Goal: Use online tool/utility: Use online tool/utility

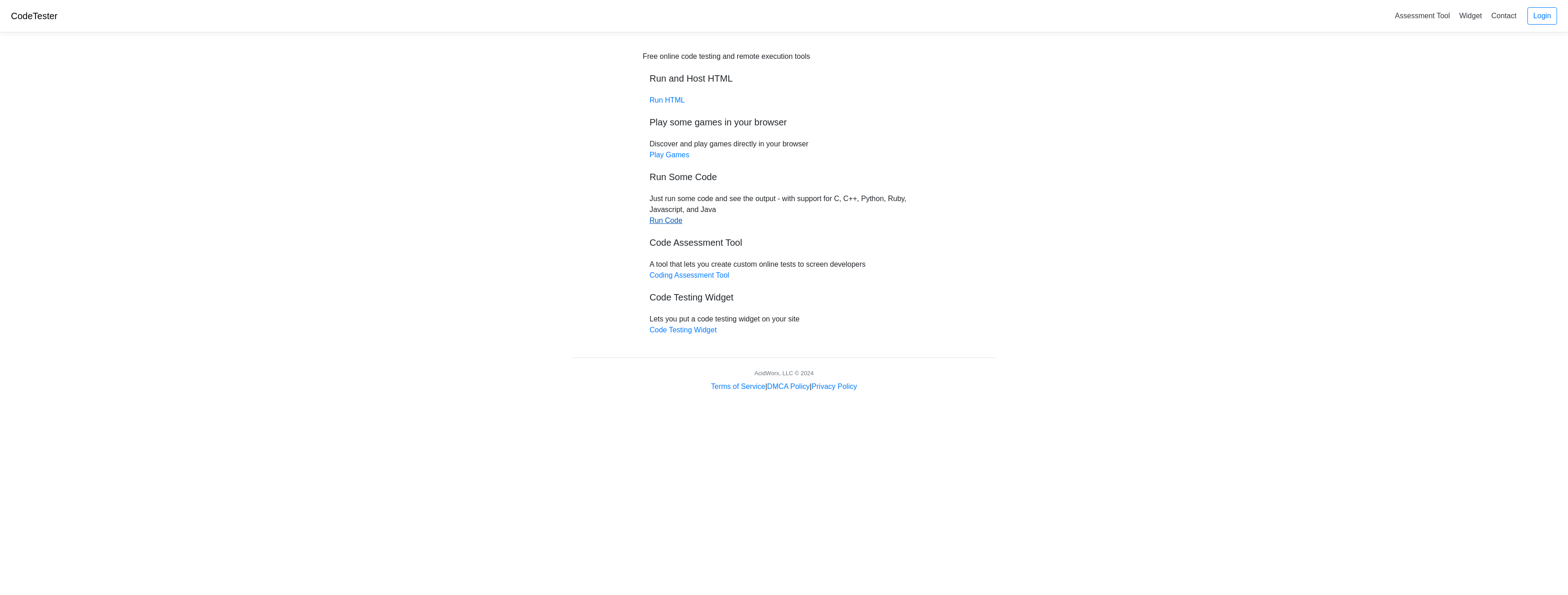
click at [652, 222] on link "Run Code" at bounding box center [666, 220] width 33 height 8
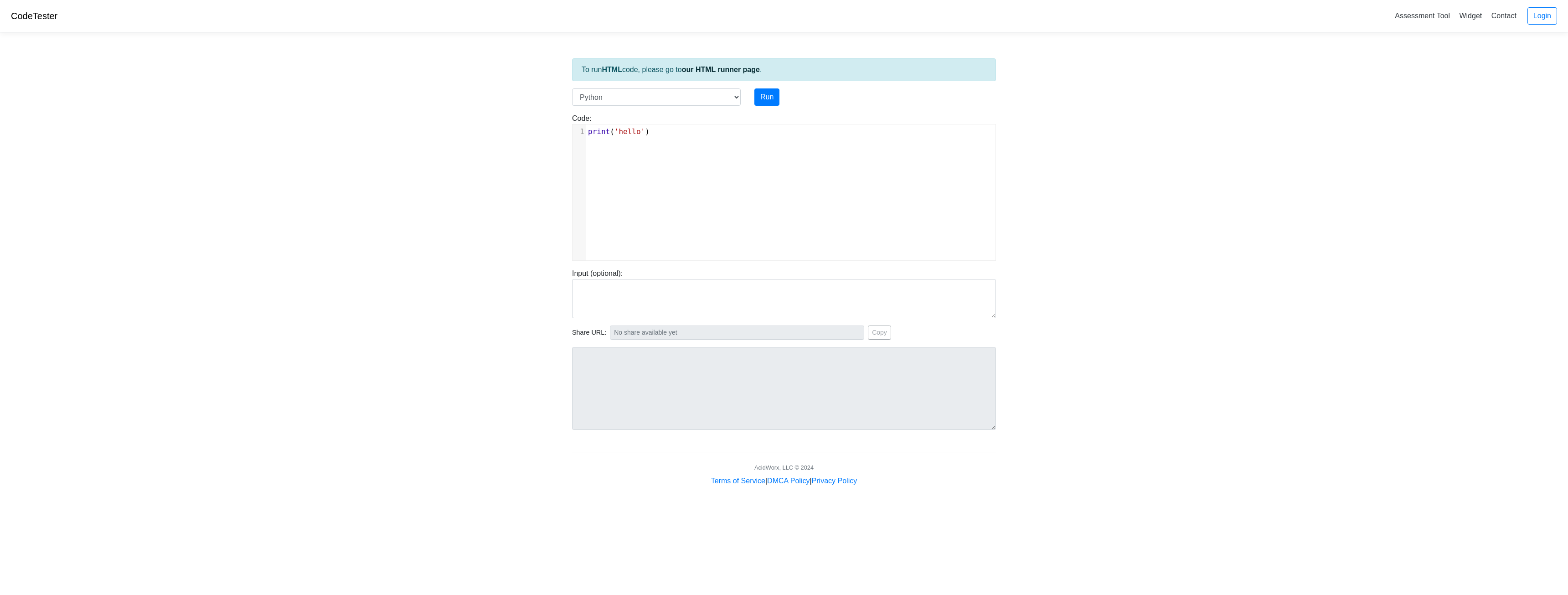
scroll to position [3, 0]
type textarea "print('hello')"
drag, startPoint x: 666, startPoint y: 133, endPoint x: 543, endPoint y: 134, distance: 123.0
click at [543, 134] on body "CodeTester Assessment Tool Widget Contact Login To run HTML code, please go to …" at bounding box center [784, 243] width 1568 height 486
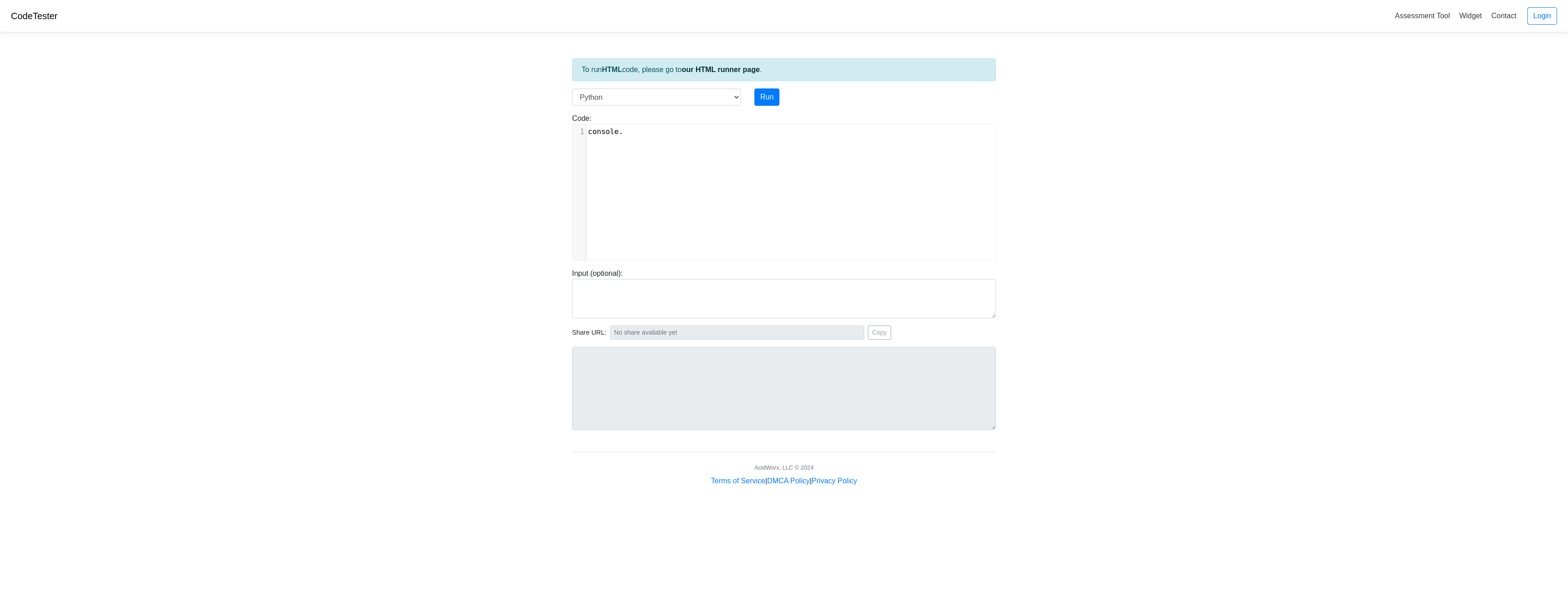
type textarea "console."
drag, startPoint x: 667, startPoint y: 133, endPoint x: 512, endPoint y: 106, distance: 157.3
click at [537, 113] on body "CodeTester Assessment Tool Widget Contact Login To run HTML code, please go to …" at bounding box center [784, 243] width 1568 height 486
type textarea "const"
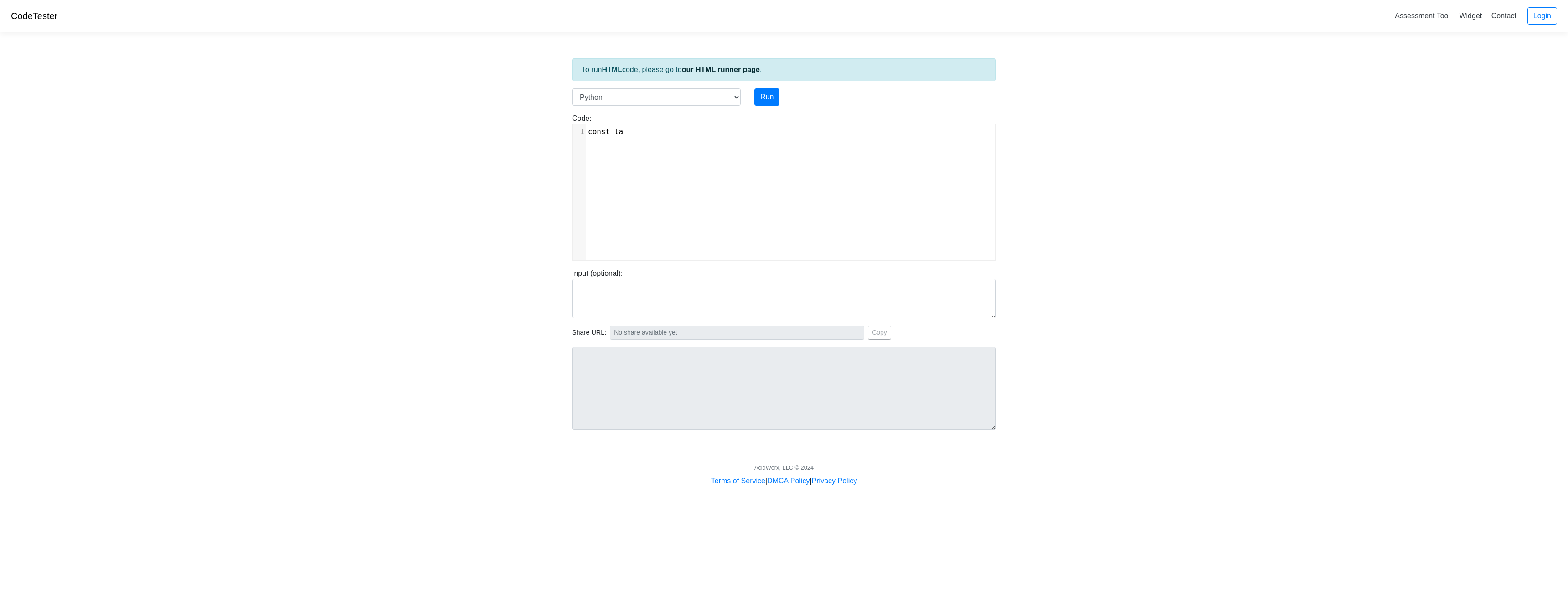
type textarea "lav"
type textarea "label ("
type textarea "= ("[PERSON_NAME]")"
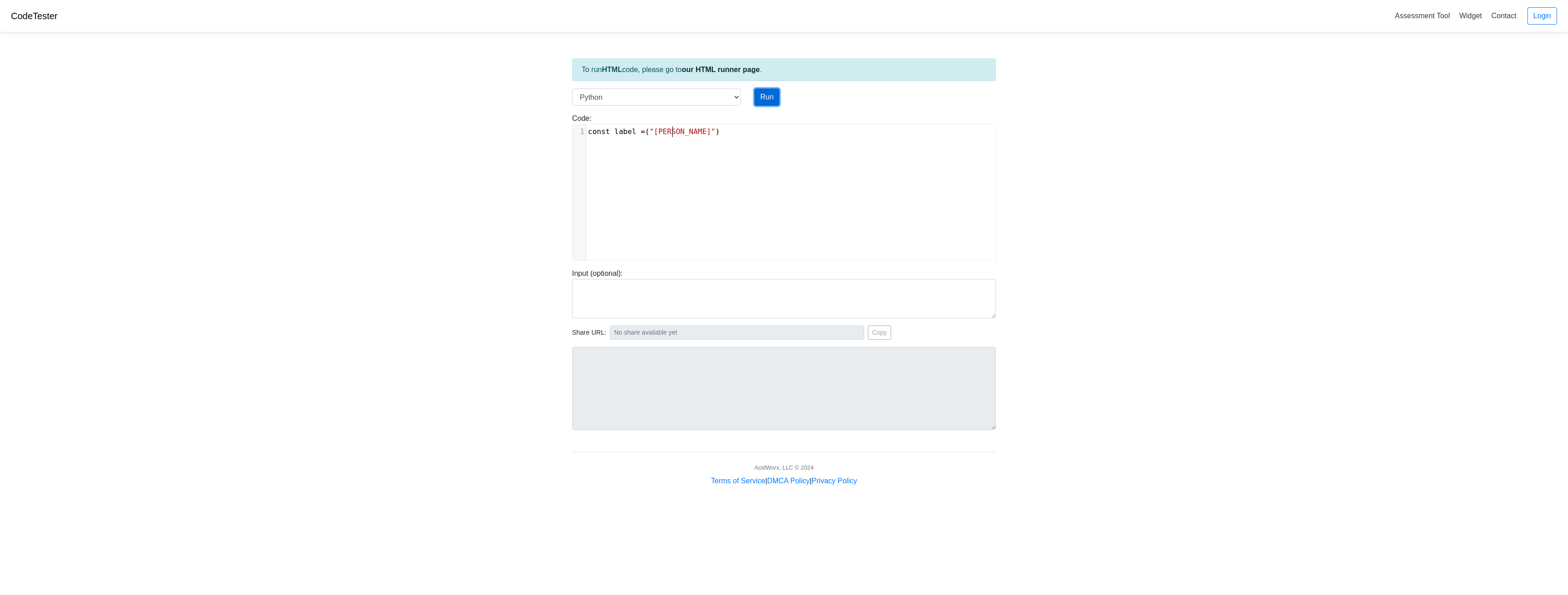
click at [759, 97] on button "Run" at bounding box center [767, 97] width 25 height 17
type input "[URL][DOMAIN_NAME]"
type textarea "Submission status: Runtime Error (NZEC) Stderr: File "script.py", line 1 const …"
click at [633, 97] on select "C C++ Go Java Javascript Python Ruby" at bounding box center [656, 97] width 169 height 17
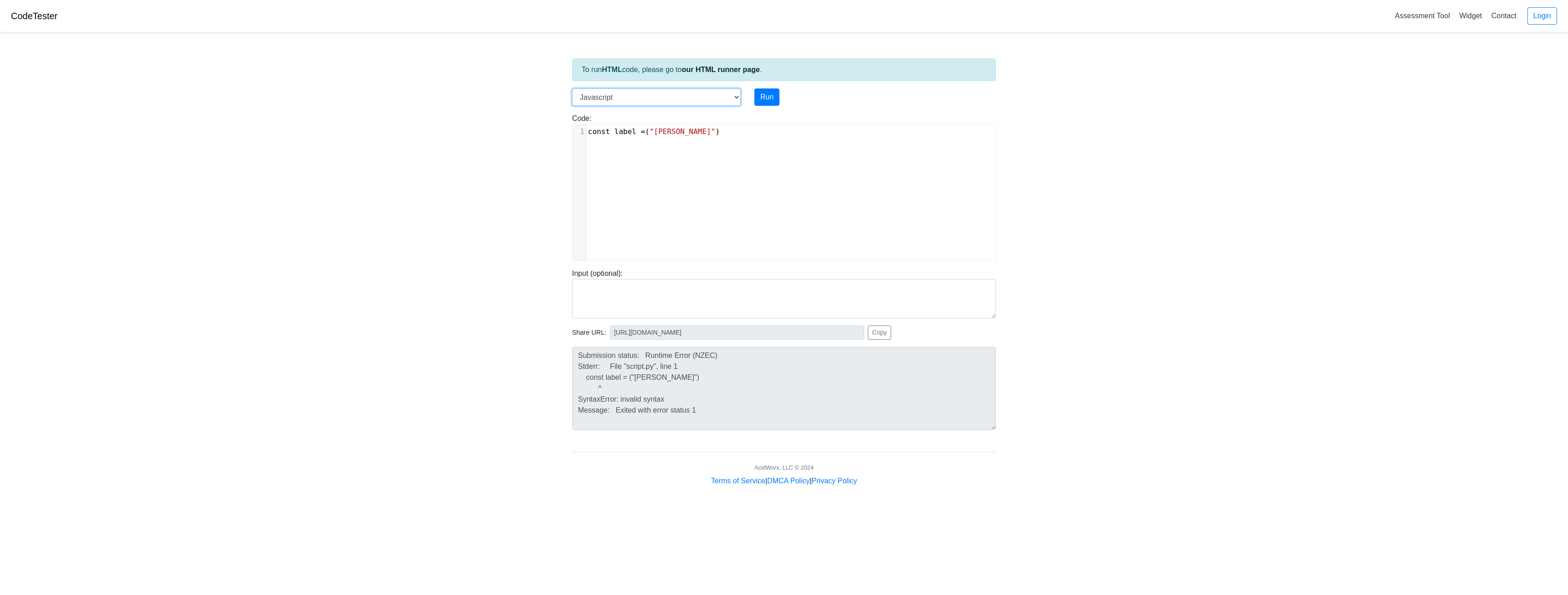
click at [572, 88] on select "C C++ Go Java Javascript Python Ruby" at bounding box center [656, 97] width 169 height 17
click at [632, 100] on select "C C++ Go Java Javascript Python Ruby" at bounding box center [656, 97] width 169 height 17
click at [572, 88] on select "C C++ Go Java Javascript Python Ruby" at bounding box center [656, 97] width 169 height 17
click at [616, 95] on select "C C++ Go Java Javascript Python Ruby" at bounding box center [656, 97] width 169 height 17
click at [572, 88] on select "C C++ Go Java Javascript Python Ruby" at bounding box center [656, 97] width 169 height 17
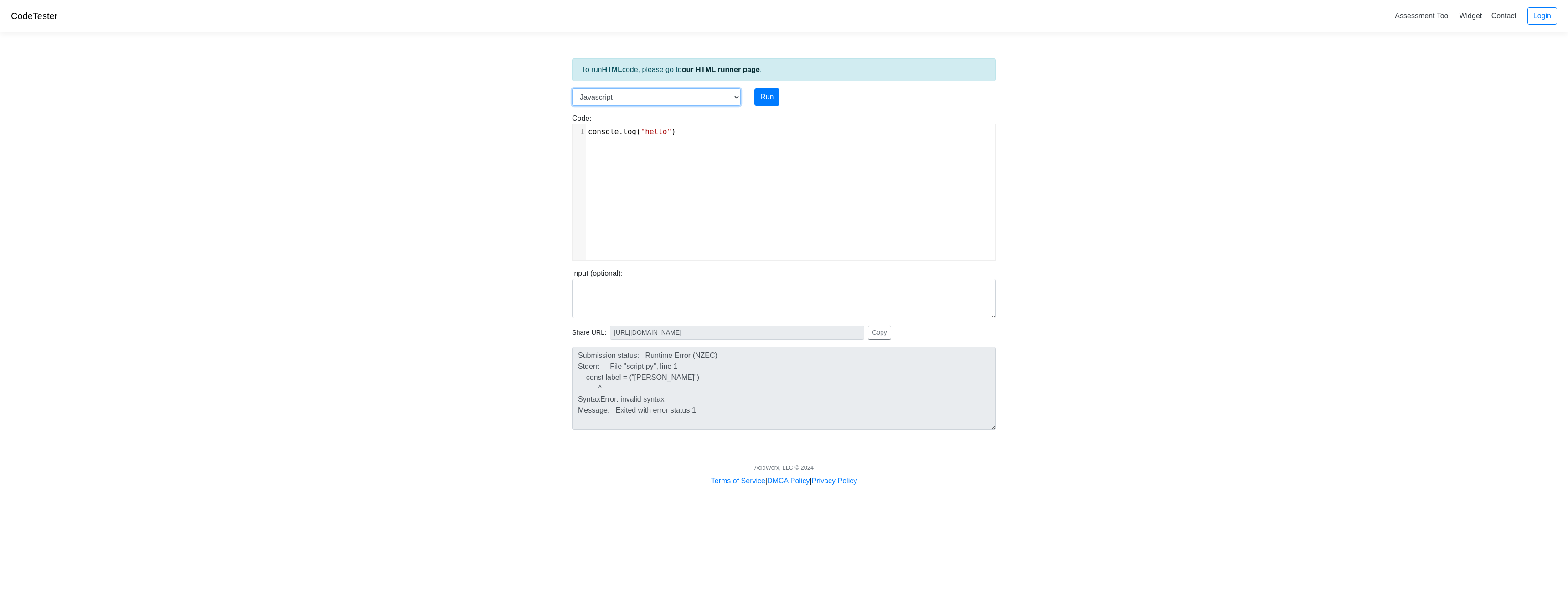
click at [639, 97] on select "C C++ Go Java Javascript Python Ruby" at bounding box center [656, 97] width 169 height 17
click at [572, 88] on select "C C++ Go Java Javascript Python Ruby" at bounding box center [656, 97] width 169 height 17
click at [644, 98] on select "C C++ Go Java Javascript Python Ruby" at bounding box center [656, 97] width 169 height 17
select select "javascript"
click at [572, 88] on select "C C++ Go Java Javascript Python Ruby" at bounding box center [656, 97] width 169 height 17
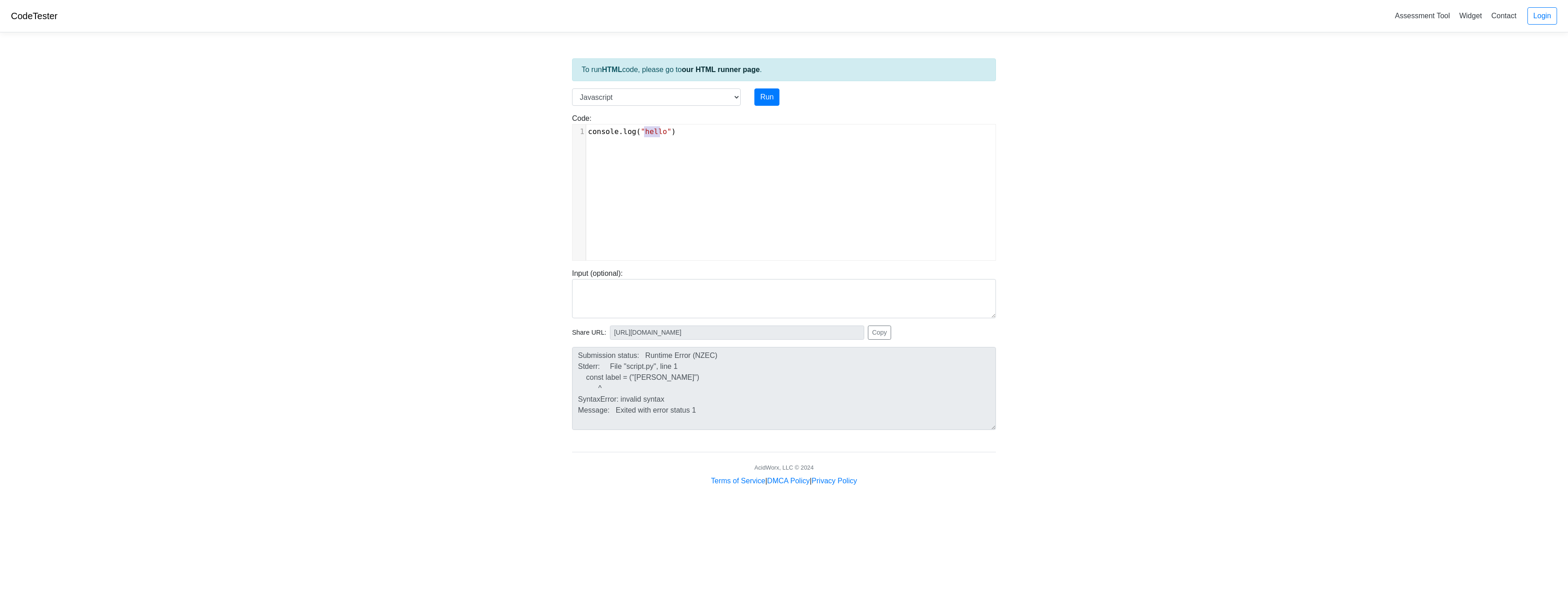
scroll to position [3, 0]
type textarea "console.log("hello"
drag, startPoint x: 661, startPoint y: 132, endPoint x: 596, endPoint y: 135, distance: 65.1
click at [586, 134] on div "1 console . log ( "hello" )" at bounding box center [794, 132] width 416 height 11
type textarea "nsole.log("hello")"
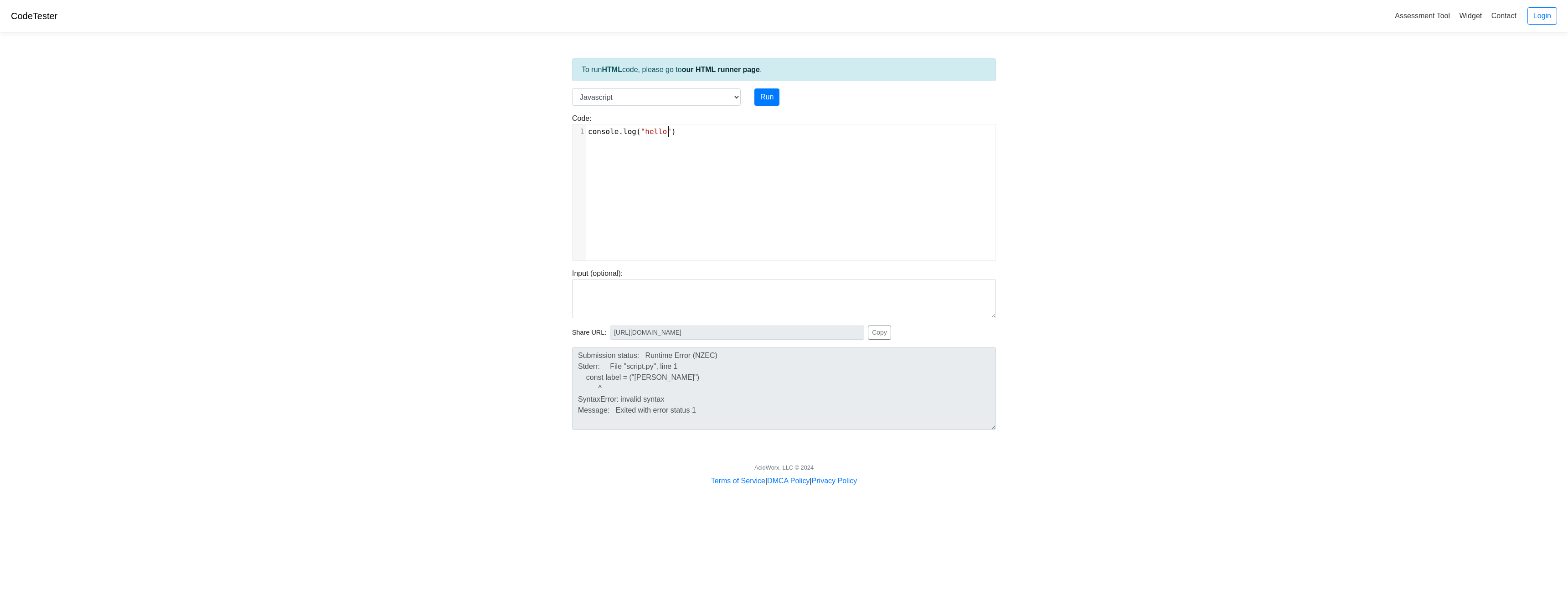
drag, startPoint x: 689, startPoint y: 134, endPoint x: 594, endPoint y: 128, distance: 95.2
click at [595, 129] on pre "console . log ( "hello" )" at bounding box center [794, 132] width 416 height 11
click at [622, 147] on div "x 1 ​" at bounding box center [791, 199] width 437 height 150
type textarea "console.ne"
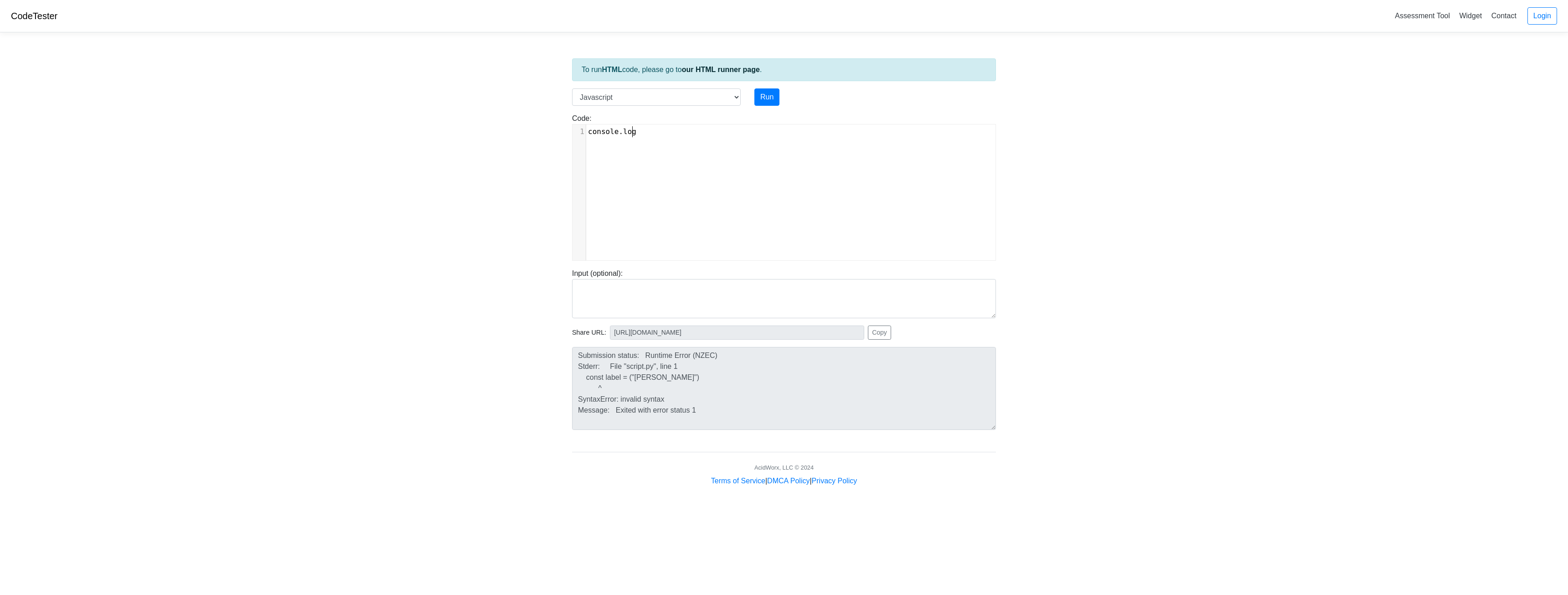
scroll to position [3, 15]
type textarea "log (""
type textarea "("F"
type textarea "f"
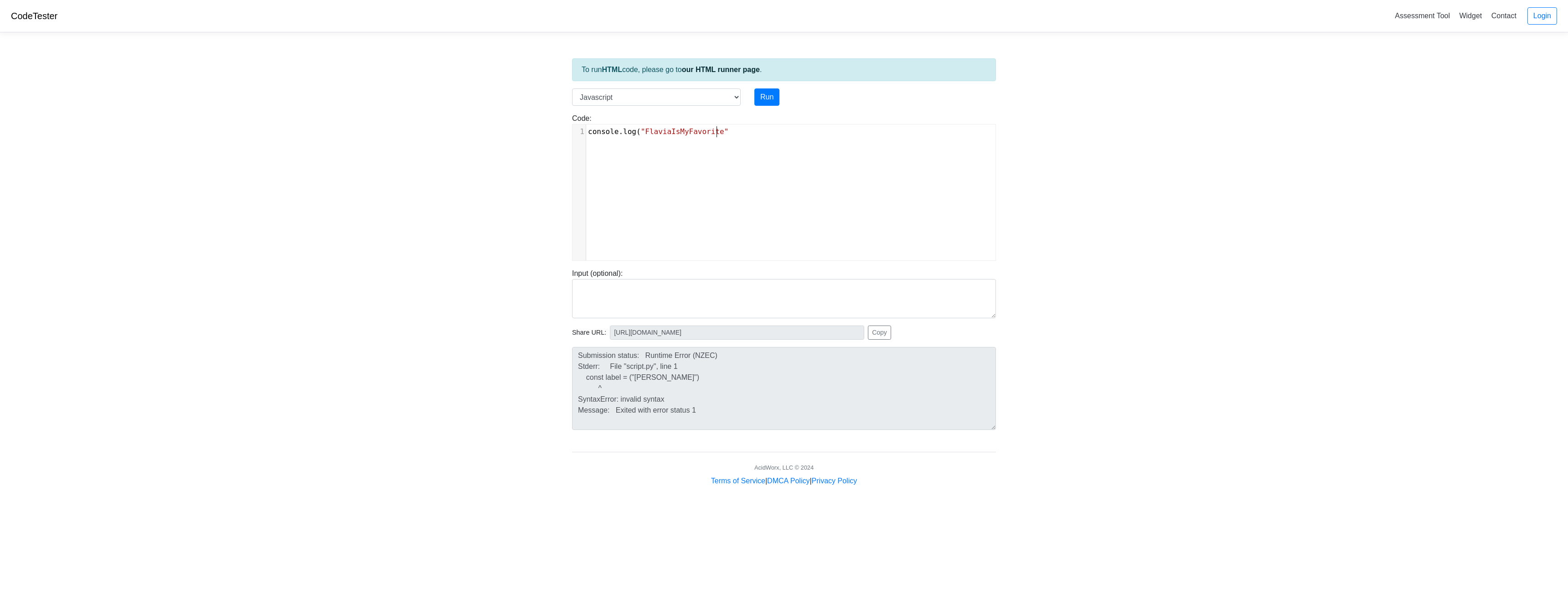
scroll to position [3, 79]
type textarea "FlaviaIsMyFavorite")"
click at [770, 97] on button "Run" at bounding box center [767, 97] width 25 height 17
type input "https://codetester.io/runner?s=oQXdpAJLXR"
type textarea "Stdout: FlaviaIsMyFavorite"
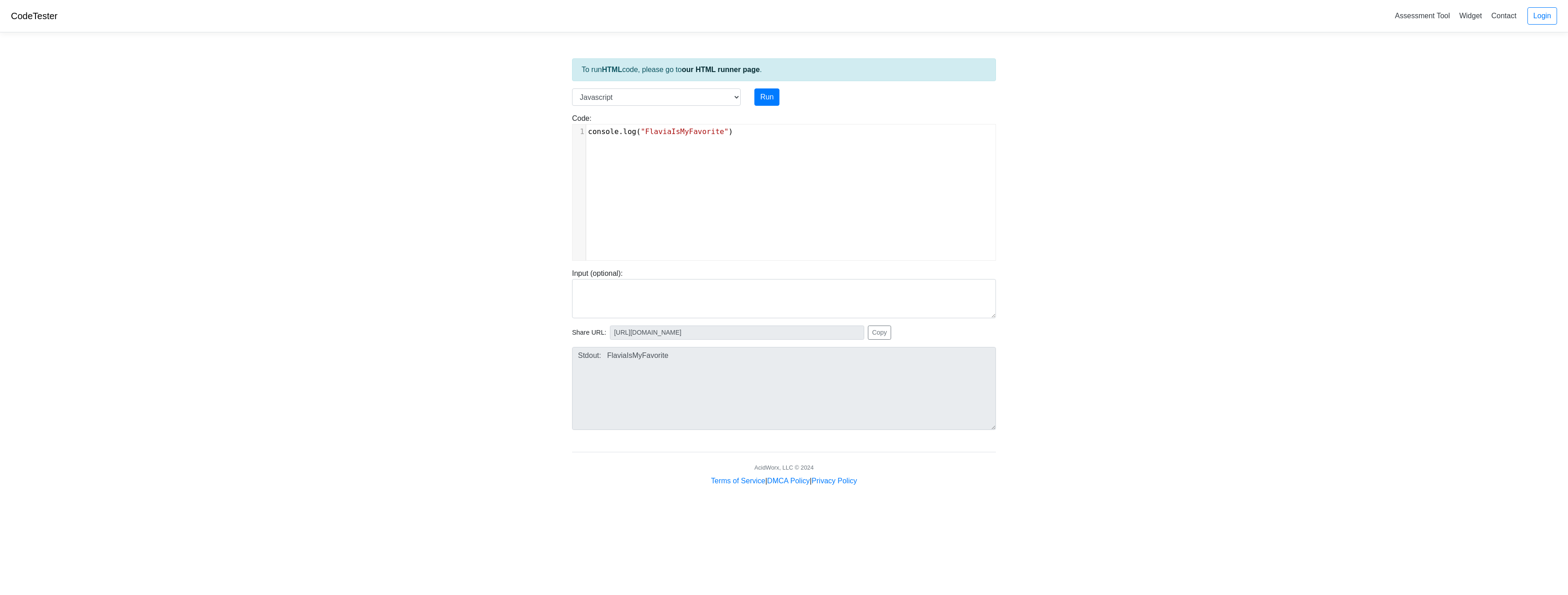
click at [755, 139] on div "x 1 console . log ( "FlaviaIsMyFavorite" )" at bounding box center [791, 199] width 437 height 150
type textarea "s"
type textarea "console.log."
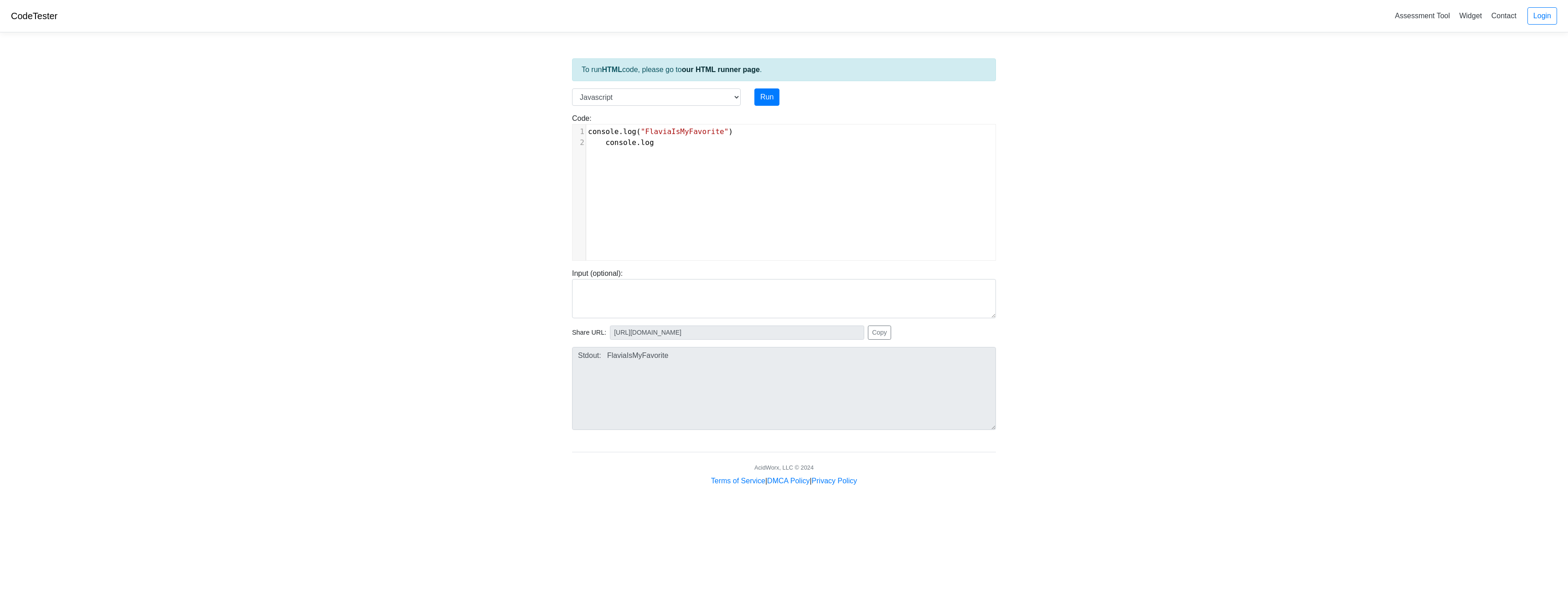
type textarea "("
type textarea "-"
type textarea "="
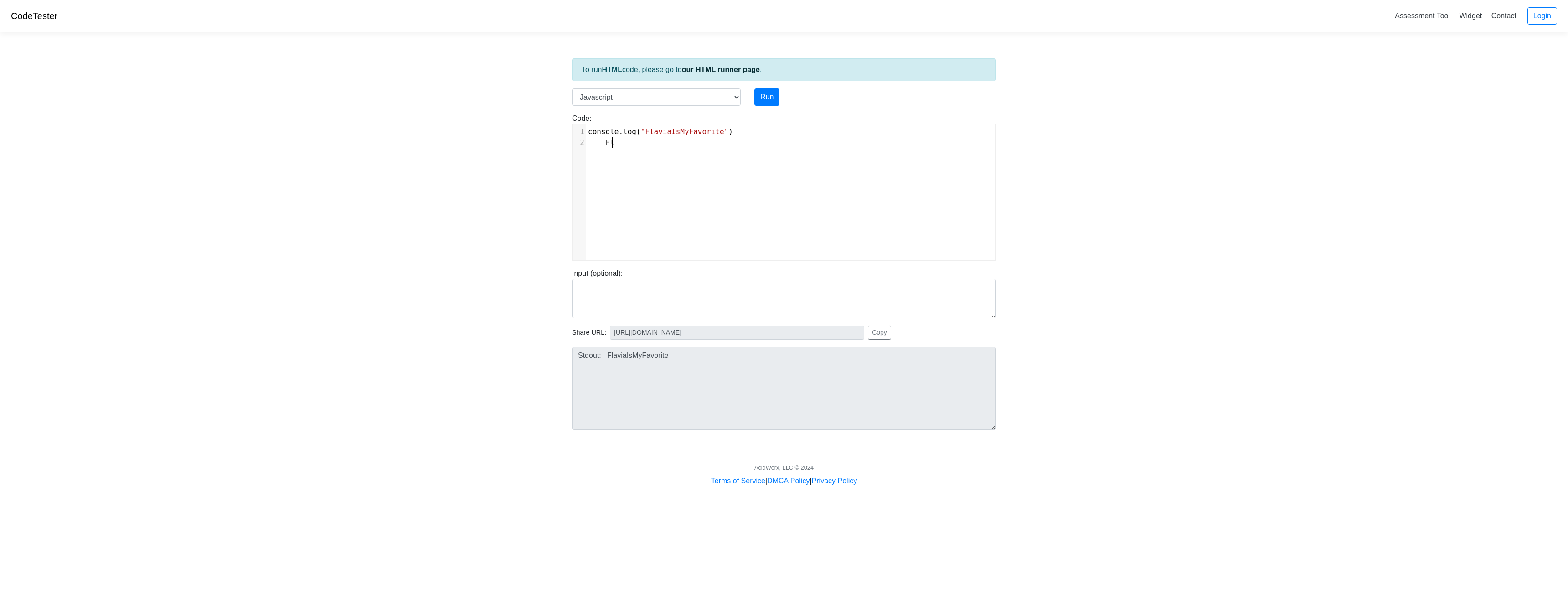
type textarea "Flas"
type textarea "via = (conso"
type textarea "nsle)"
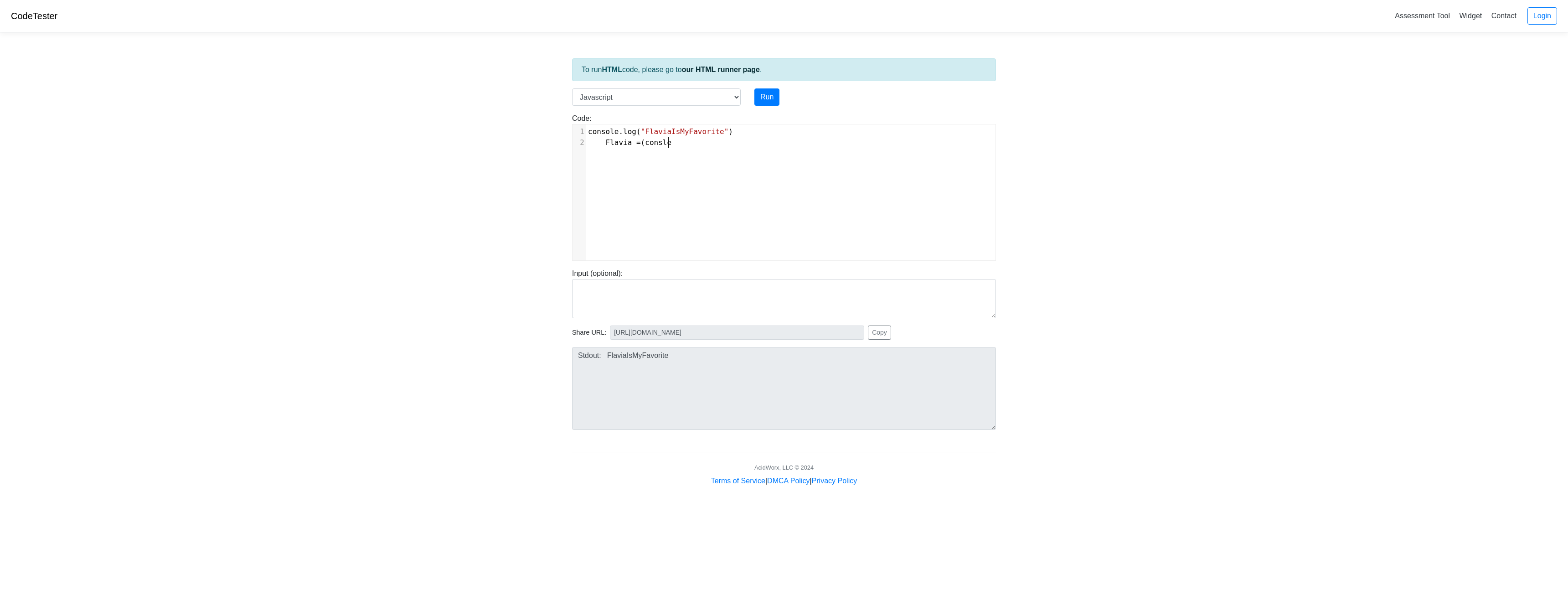
scroll to position [3, 19]
type textarea """
click at [763, 95] on button "Run" at bounding box center [767, 97] width 25 height 17
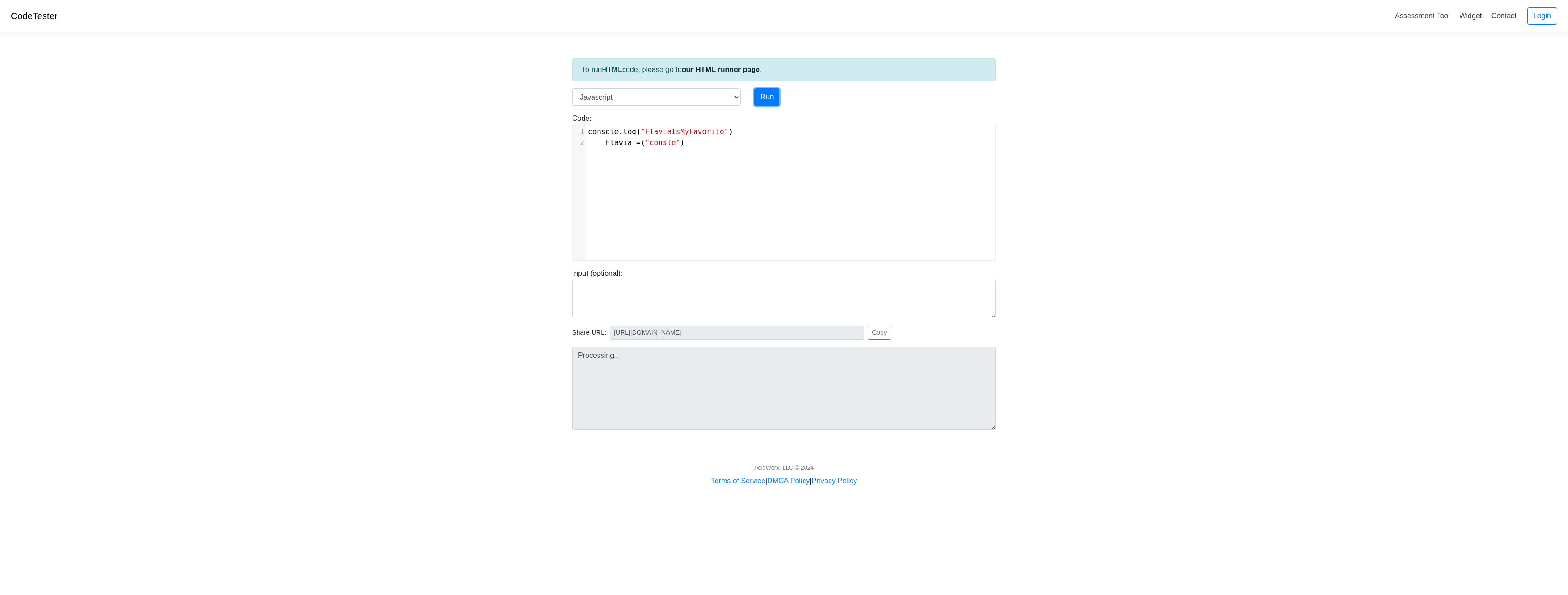
type input "https://codetester.io/runner?s=gVXBRMVZXQ"
type textarea "Stdout: FlaviaIsMyFavorite"
click at [773, 96] on button "Run" at bounding box center [767, 97] width 25 height 17
type input "https://codetester.io/runner?s=Axzb3mM5WJ"
type textarea "Stdout: FlaviaIsMyFavorite"
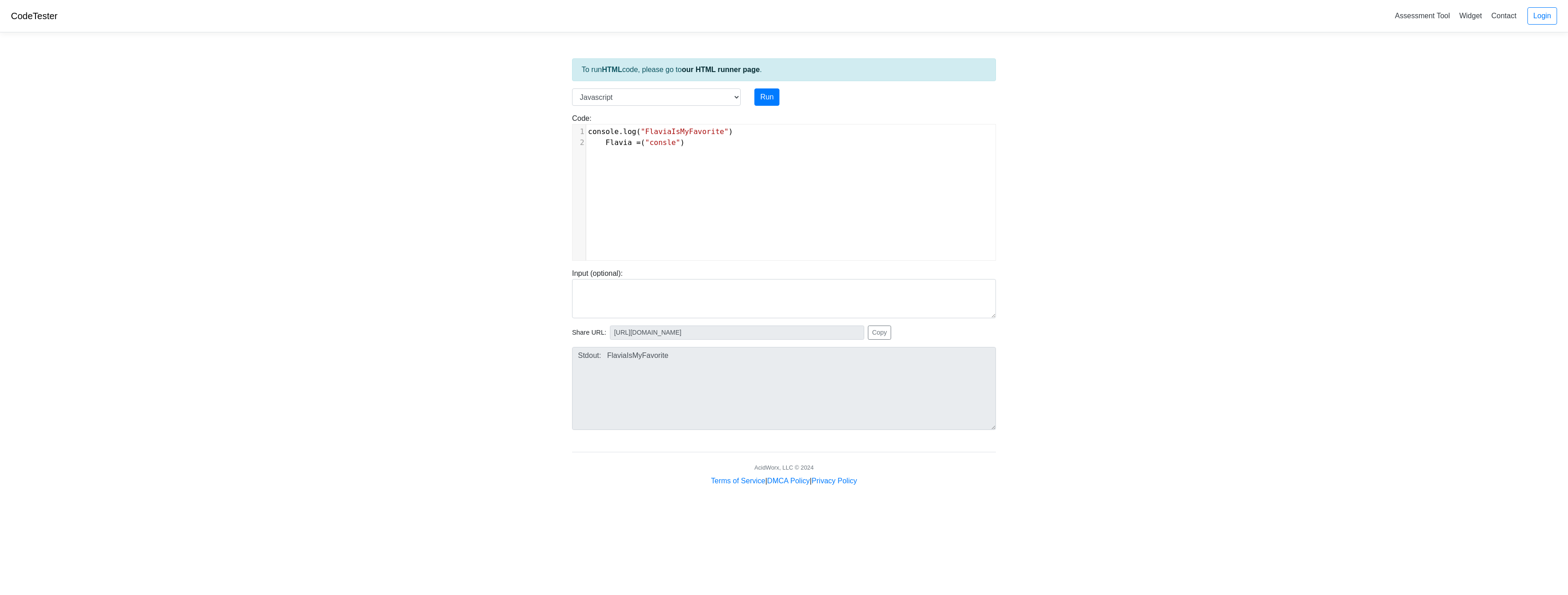
click at [552, 365] on body "CodeTester Assessment Tool Widget Contact Login To run HTML code, please go to …" at bounding box center [784, 243] width 1568 height 486
click at [657, 315] on textarea at bounding box center [784, 299] width 424 height 39
type textarea "Flavia = ("consle")"
drag, startPoint x: 692, startPoint y: 142, endPoint x: 573, endPoint y: 145, distance: 119.0
click at [586, 146] on div "2 Flavia = ( "consle" )" at bounding box center [794, 142] width 416 height 11
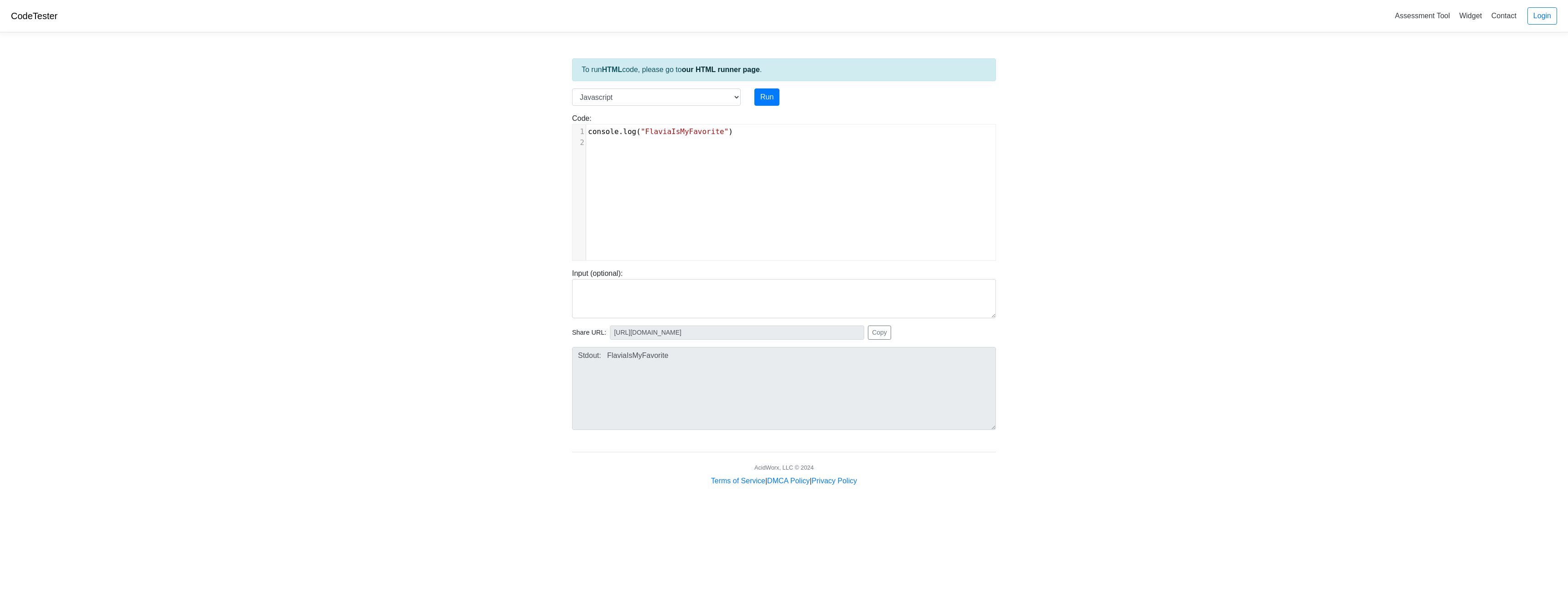
click at [663, 130] on span ""FlaviaIsMyFavorite"" at bounding box center [685, 131] width 88 height 9
click at [675, 131] on span ""Flavia IsMyFavorite"" at bounding box center [687, 131] width 92 height 9
click at [769, 96] on button "Run" at bounding box center [767, 97] width 25 height 17
type input "https://codetester.io/runner?s=4QXO6g9Nl0"
type textarea "Stdout: Flavia Is MyFavorite"
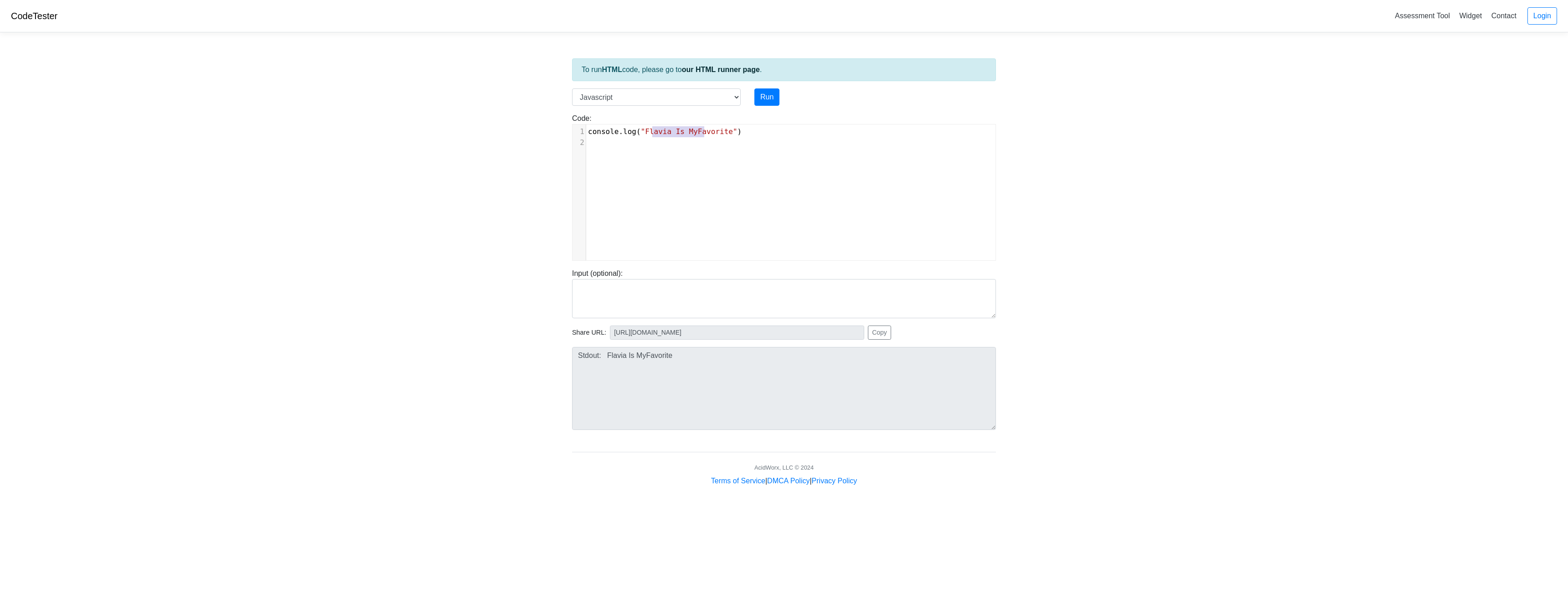
type textarea "avia Is MyFavo"
drag, startPoint x: 705, startPoint y: 130, endPoint x: 650, endPoint y: 129, distance: 55.0
click at [650, 129] on span ""Flavia Is MyFavorite"" at bounding box center [689, 131] width 97 height 9
click at [664, 134] on span ""Flavia Is MyFavorite"" at bounding box center [689, 131] width 97 height 9
type textarea "s"
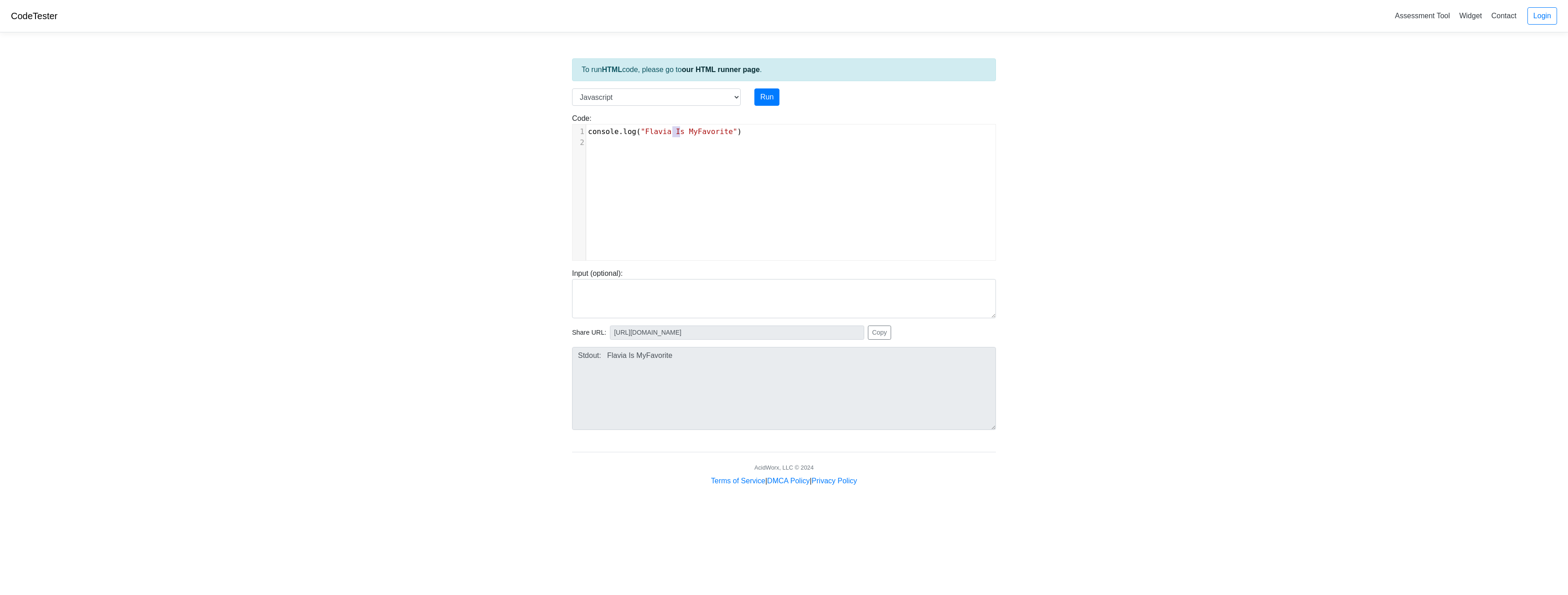
click at [674, 129] on span ""Flavia Is MyFavorite"" at bounding box center [689, 131] width 97 height 9
click at [681, 130] on span ""Flavia Is MyFavorite"" at bounding box center [689, 131] width 97 height 9
click at [664, 303] on textarea at bounding box center [784, 299] width 424 height 39
click at [658, 98] on select "C C++ Go Java Javascript Python Ruby" at bounding box center [656, 97] width 169 height 17
select select "cpp"
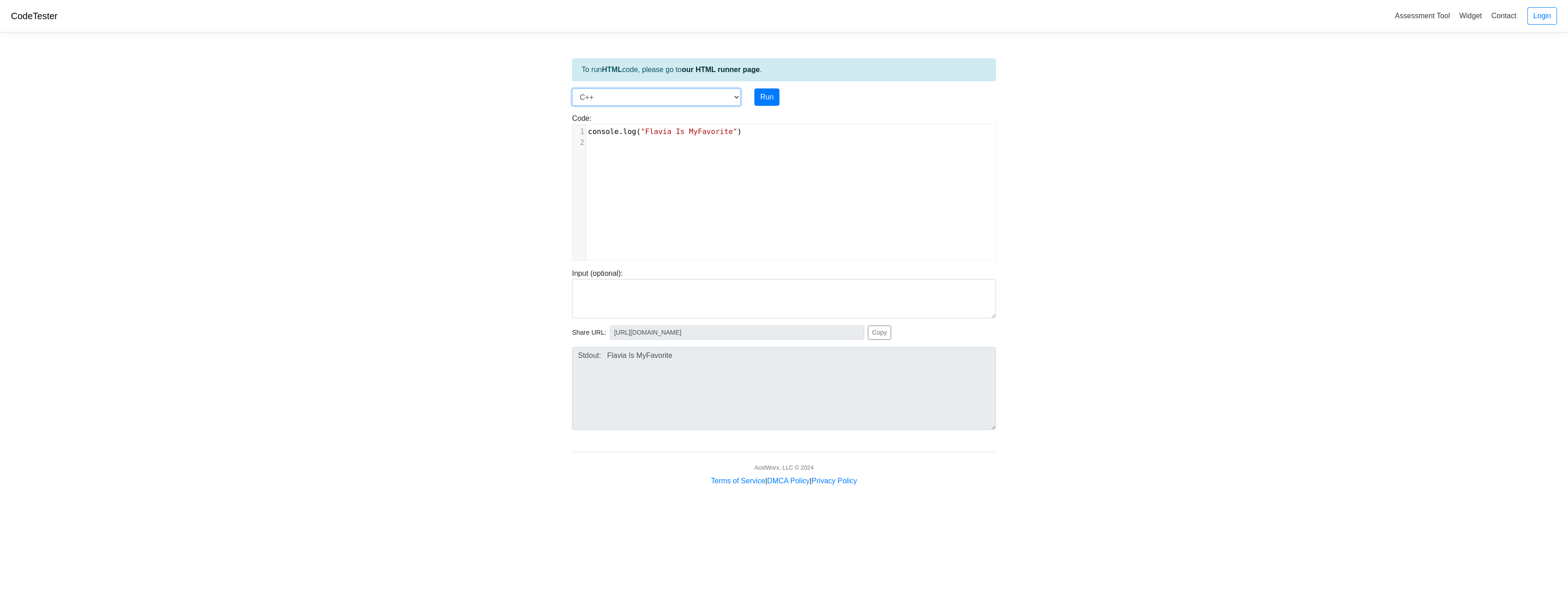
click at [572, 88] on select "C C++ Go Java Javascript Python Ruby" at bounding box center [656, 97] width 169 height 17
click at [768, 103] on button "Run" at bounding box center [767, 97] width 25 height 17
type input "https://codetester.io/runner?s=woXvAe5Ql6"
type textarea "Stdout: hello"
drag, startPoint x: 604, startPoint y: 104, endPoint x: 620, endPoint y: 103, distance: 16.0
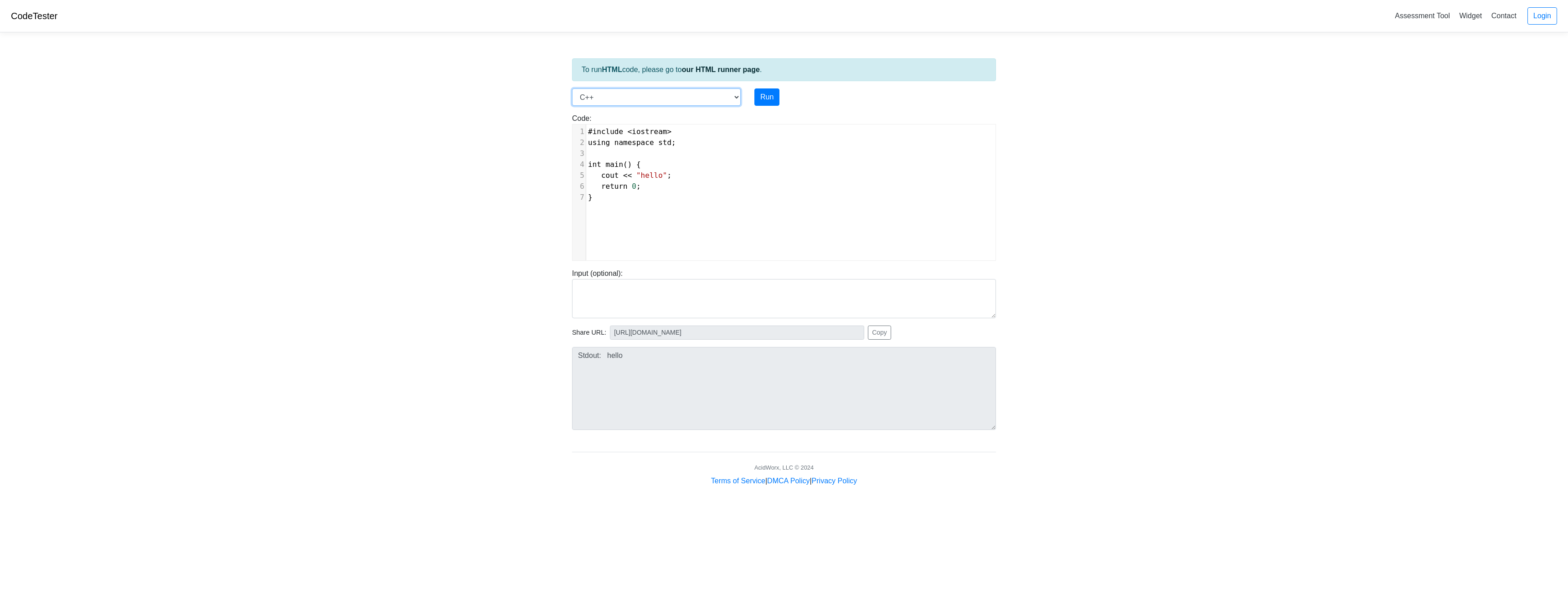
click at [608, 104] on select "C C++ Go Java Javascript Python Ruby" at bounding box center [656, 97] width 169 height 17
click at [618, 98] on select "C C++ Go Java Javascript Python Ruby" at bounding box center [656, 97] width 169 height 17
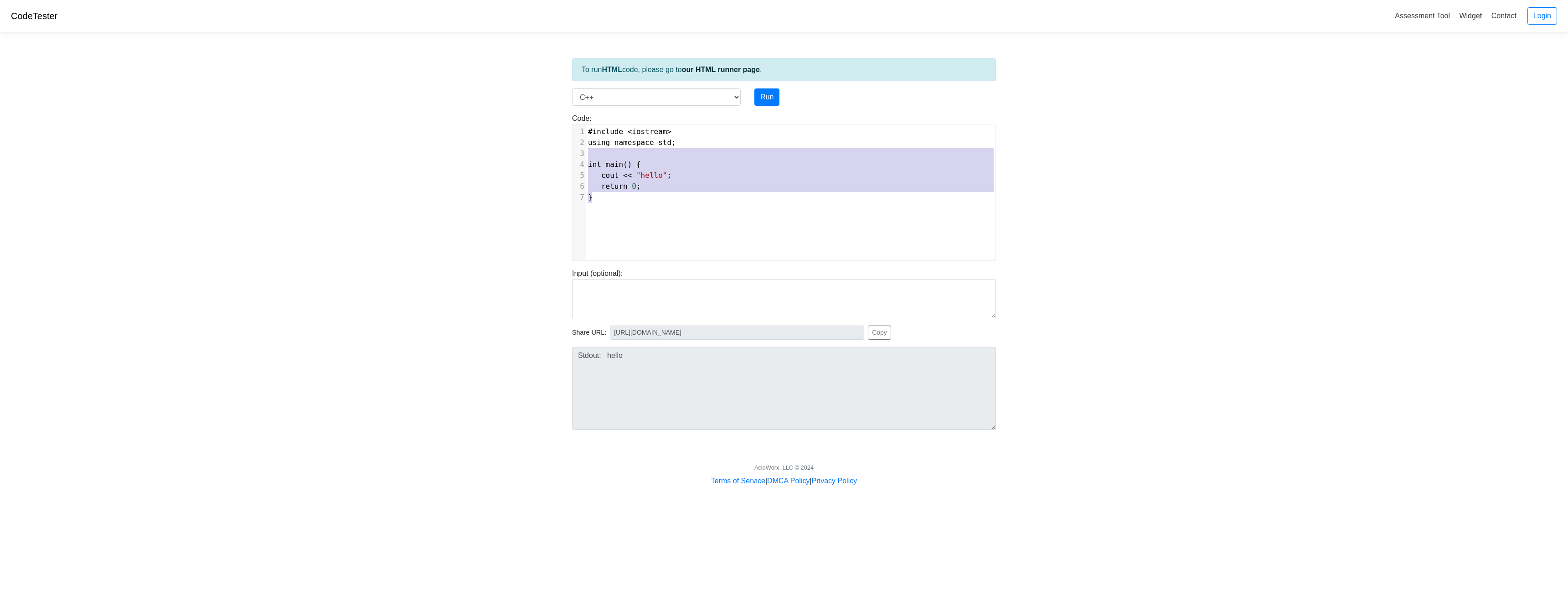
type textarea "namespace std; int main() { cout << "hello"; return 0; }"
drag, startPoint x: 672, startPoint y: 208, endPoint x: 608, endPoint y: 142, distance: 91.9
click at [611, 145] on div "x 1 #include < iostream > 2 using namespace std ; 3 ​ 4 int main () { 5 cout <<…" at bounding box center [791, 199] width 437 height 150
click at [674, 279] on textarea at bounding box center [784, 299] width 424 height 39
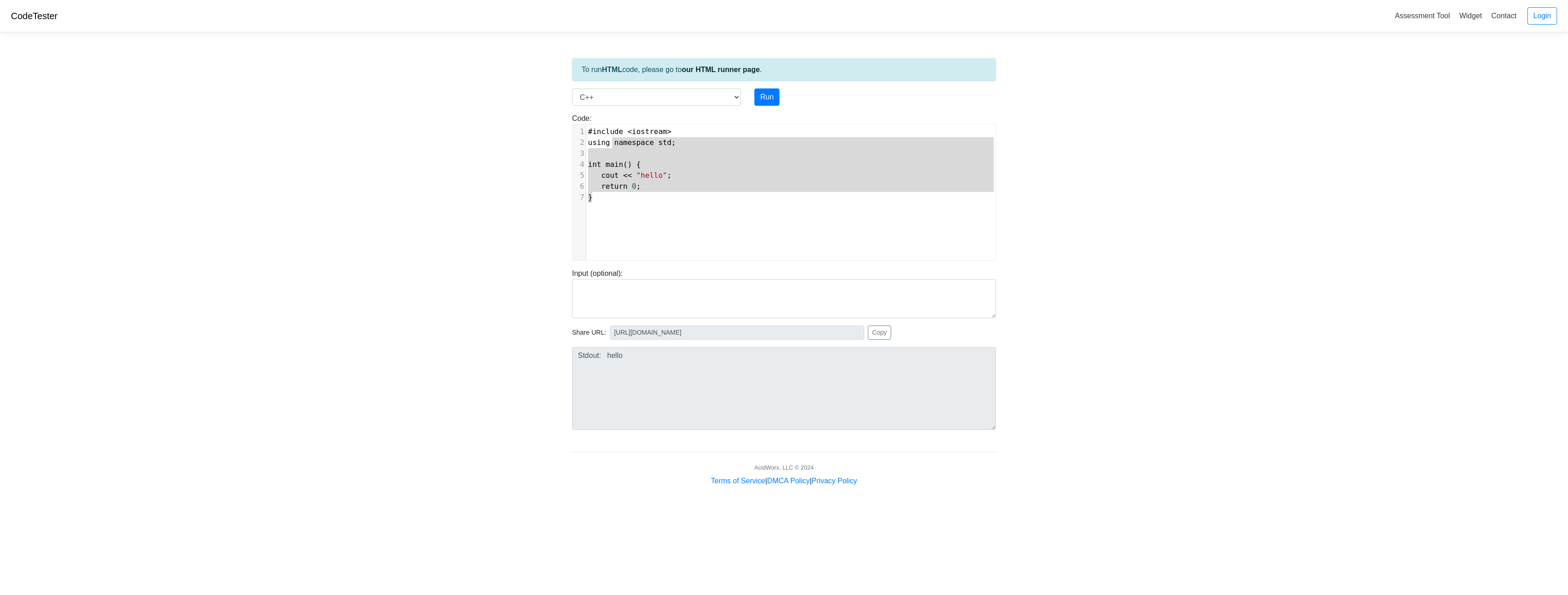
click at [657, 230] on div "x 1 #include < iostream > 2 using namespace std ; 3 ​ 4 int main () { 5 cout <<…" at bounding box center [791, 199] width 437 height 150
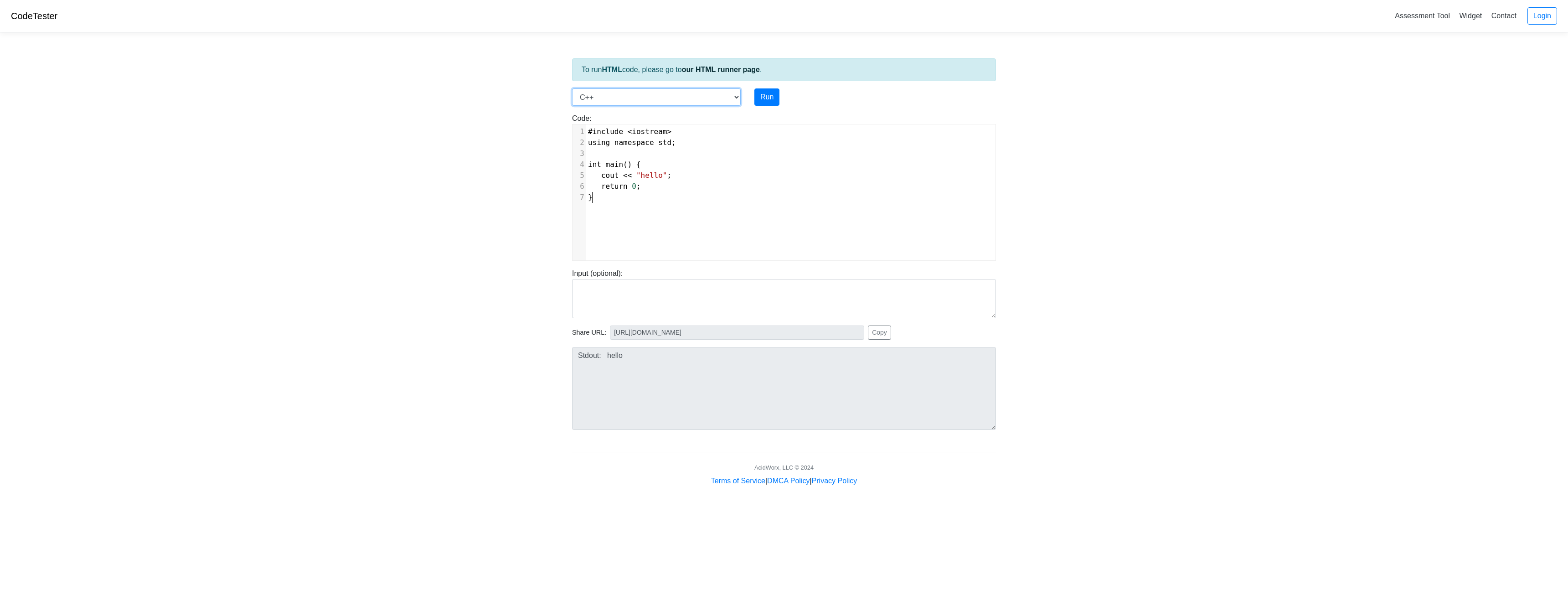
click at [632, 98] on select "C C++ Go Java Javascript Python Ruby" at bounding box center [656, 97] width 169 height 17
click at [572, 88] on select "C C++ Go Java Javascript Python Ruby" at bounding box center [656, 97] width 169 height 17
click at [624, 87] on div "To run HTML code, please go to our HTML runner page . Language C C++ Go Java Ja…" at bounding box center [783, 262] width 437 height 447
drag, startPoint x: 623, startPoint y: 92, endPoint x: 622, endPoint y: 98, distance: 6.1
click at [623, 92] on select "C C++ Go Java Javascript Python Ruby" at bounding box center [656, 97] width 169 height 17
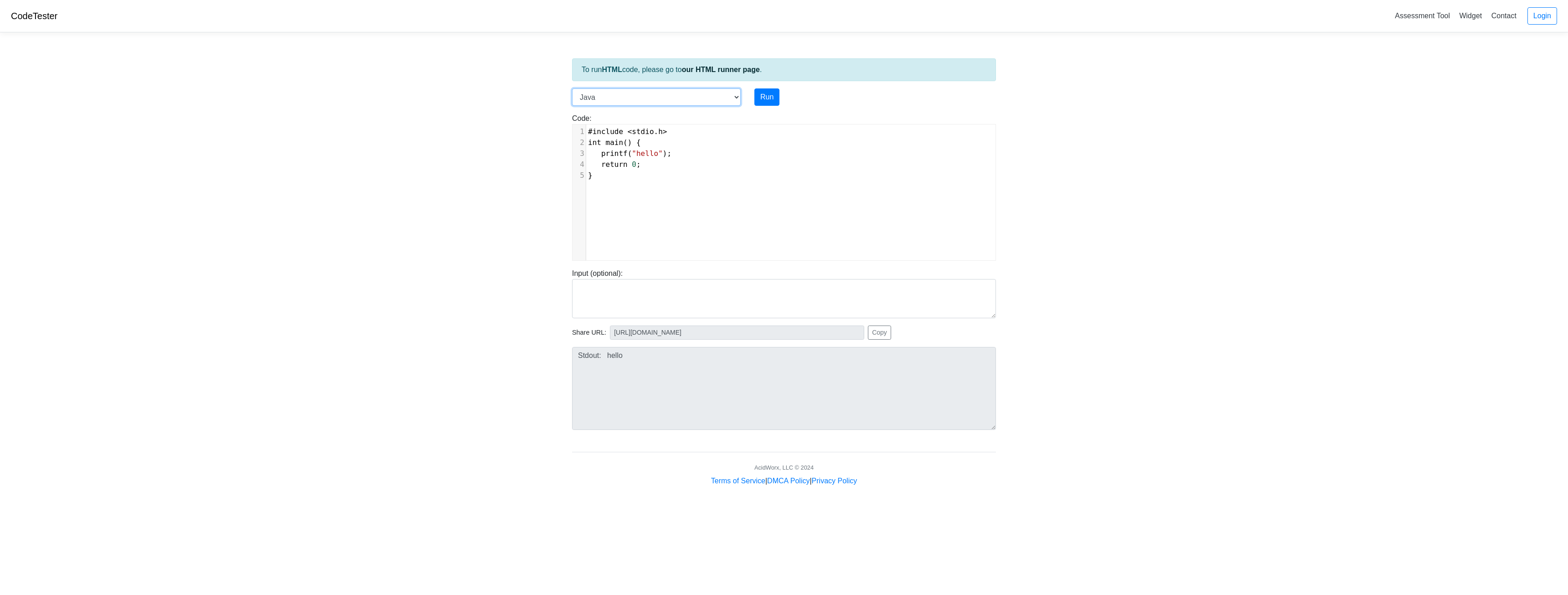
click at [572, 88] on select "C C++ Go Java Javascript Python Ruby" at bounding box center [656, 97] width 169 height 17
drag, startPoint x: 628, startPoint y: 102, endPoint x: 624, endPoint y: 106, distance: 5.7
click at [628, 102] on select "C C++ Go Java Javascript Python Ruby" at bounding box center [656, 97] width 169 height 17
click at [572, 88] on select "C C++ Go Java Javascript Python Ruby" at bounding box center [656, 97] width 169 height 17
drag, startPoint x: 647, startPoint y: 97, endPoint x: 640, endPoint y: 106, distance: 11.4
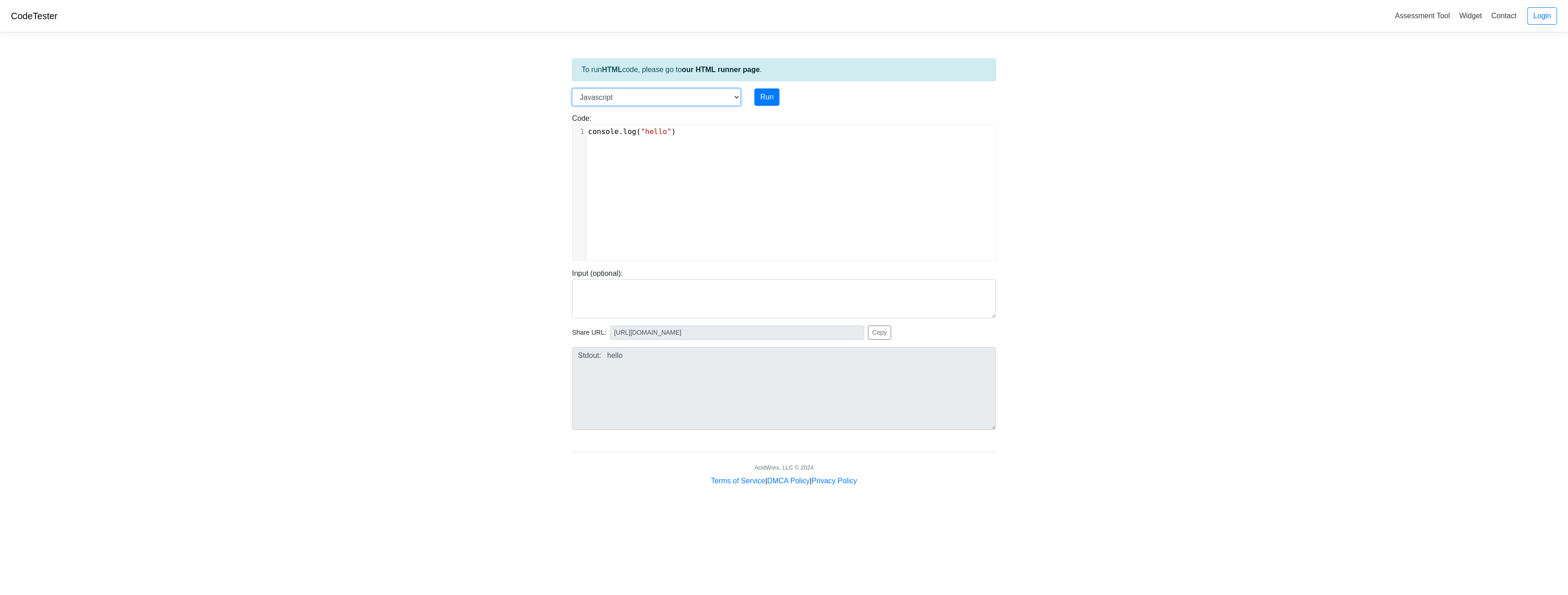
click at [647, 97] on select "C C++ Go Java Javascript Python Ruby" at bounding box center [656, 97] width 169 height 17
click at [572, 88] on select "C C++ Go Java Javascript Python Ruby" at bounding box center [656, 97] width 169 height 17
click at [610, 100] on select "C C++ Go Java Javascript Python Ruby" at bounding box center [656, 97] width 169 height 17
click at [572, 88] on select "C C++ Go Java Javascript Python Ruby" at bounding box center [656, 97] width 169 height 17
drag, startPoint x: 618, startPoint y: 101, endPoint x: 616, endPoint y: 106, distance: 5.4
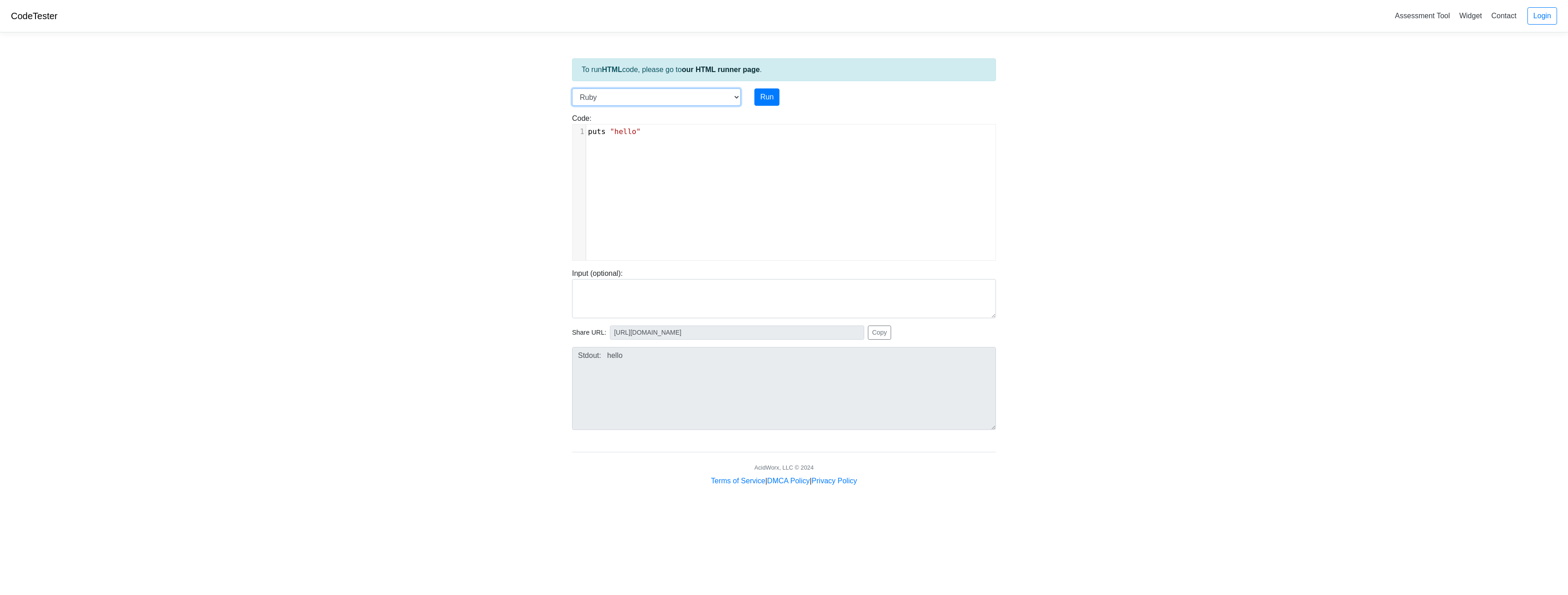
click at [618, 101] on select "C C++ Go Java Javascript Python Ruby" at bounding box center [656, 97] width 169 height 17
click at [572, 88] on select "C C++ Go Java Javascript Python Ruby" at bounding box center [656, 97] width 169 height 17
click at [614, 100] on select "C C++ Go Java Javascript Python Ruby" at bounding box center [656, 97] width 169 height 17
drag, startPoint x: 655, startPoint y: 111, endPoint x: 649, endPoint y: 105, distance: 8.5
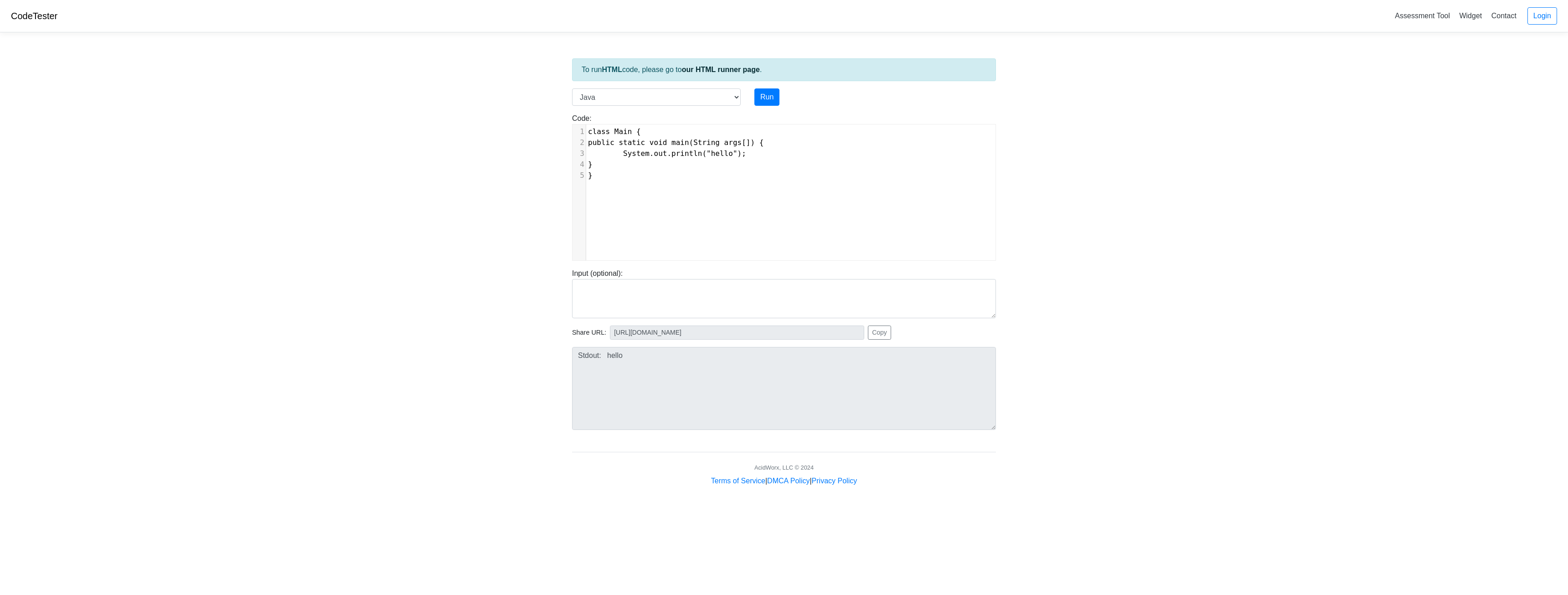
click at [654, 110] on div "Code: class Main { public static void main(String args[]) { System.out.println(…" at bounding box center [783, 183] width 437 height 155
click at [639, 97] on select "C C++ Go Java Javascript Python Ruby" at bounding box center [656, 97] width 169 height 17
click at [572, 88] on select "C C++ Go Java Javascript Python Ruby" at bounding box center [656, 97] width 169 height 17
click at [636, 107] on div "Code: #include <iostream> using namespace std; int main() { cout << "hello"; re…" at bounding box center [783, 183] width 437 height 155
drag, startPoint x: 637, startPoint y: 89, endPoint x: 637, endPoint y: 105, distance: 16.0
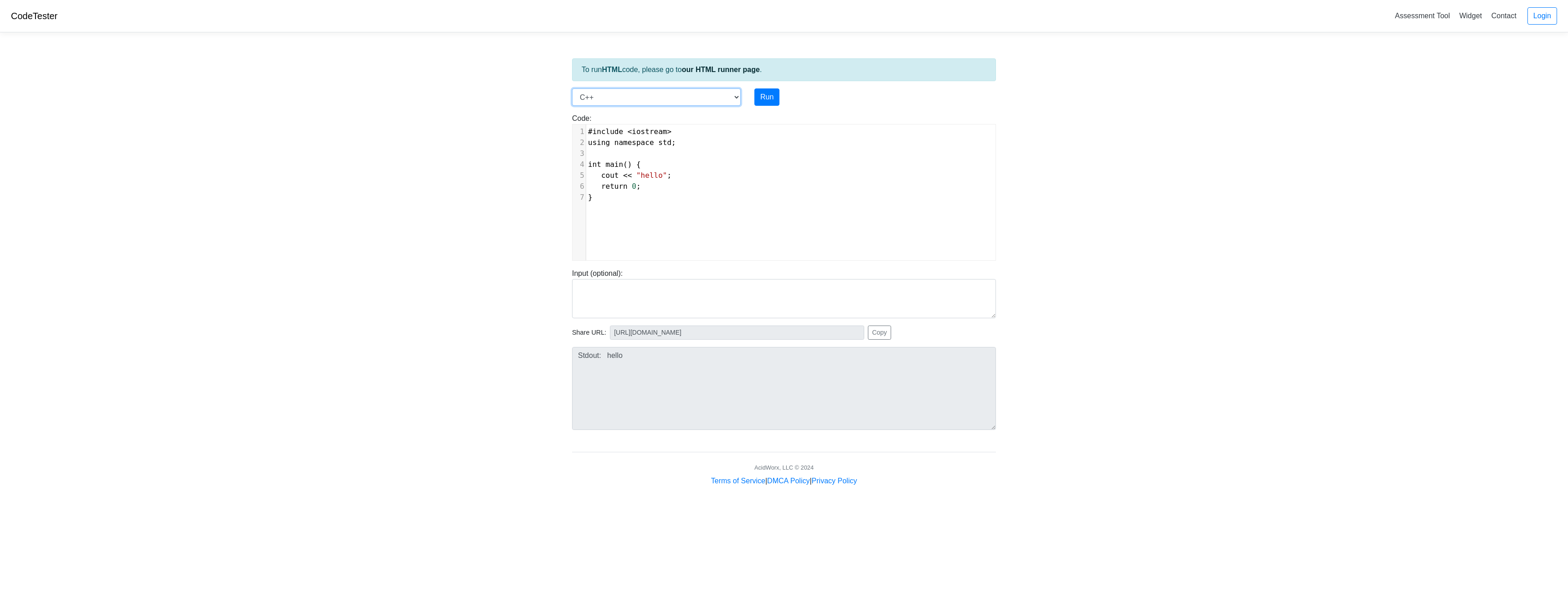
click at [637, 89] on select "C C++ Go Java Javascript Python Ruby" at bounding box center [656, 97] width 169 height 17
select select "go"
click at [572, 88] on select "C C++ Go Java Javascript Python Ruby" at bounding box center [656, 97] width 169 height 17
click at [620, 106] on select "C C++ Go Java Javascript Python Ruby" at bounding box center [656, 97] width 169 height 17
click at [622, 97] on select "C C++ Go Java Javascript Python Ruby" at bounding box center [656, 97] width 169 height 17
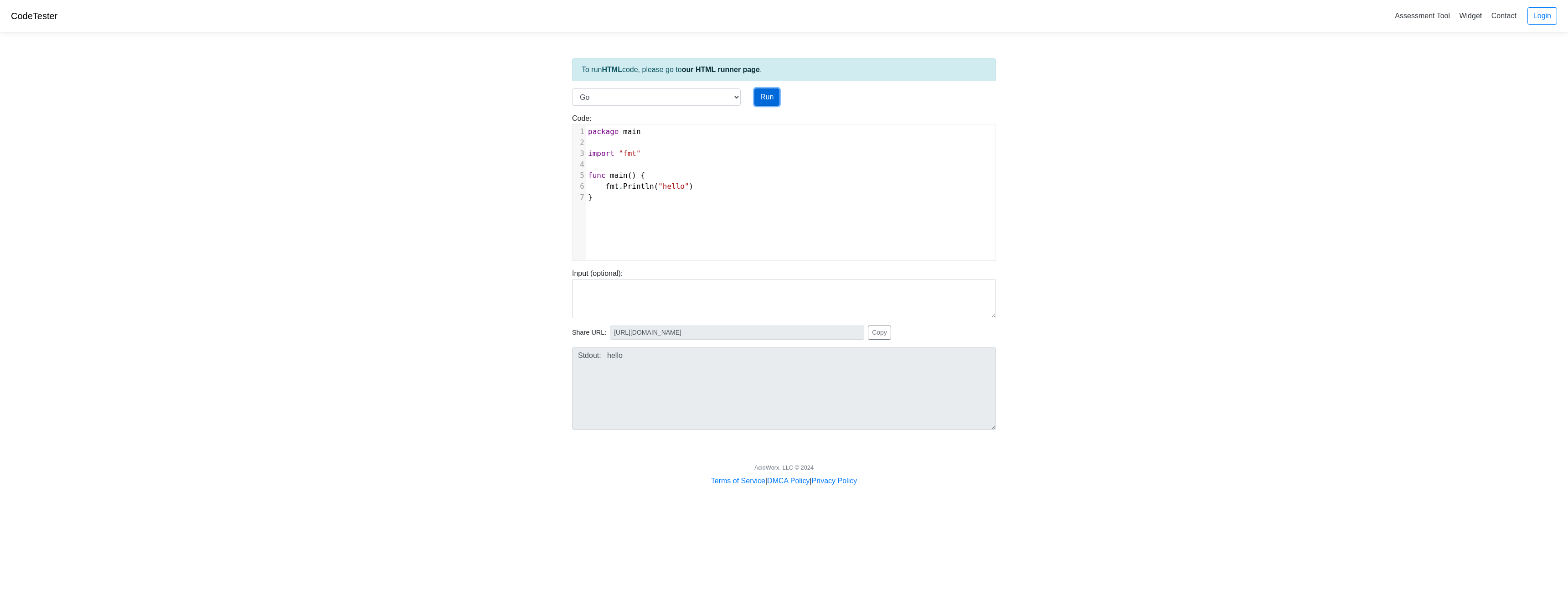
click at [764, 93] on button "Run" at bounding box center [767, 97] width 25 height 17
type input "https://codetester.io/runner?s=mRWZmB97zQ"
type textarea "Stdout: hello"
click at [626, 106] on select "C C++ Go Java Javascript Python Ruby" at bounding box center [656, 97] width 169 height 17
select select "cpp"
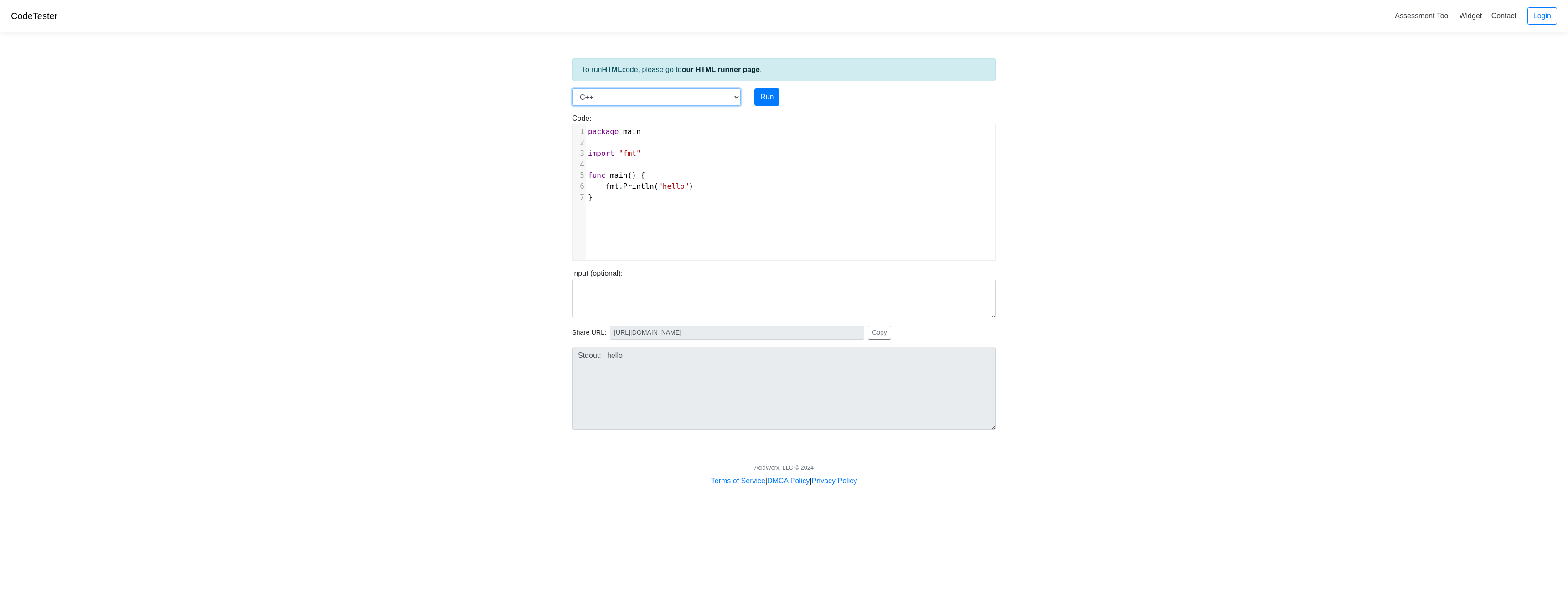
click at [572, 88] on select "C C++ Go Java Javascript Python Ruby" at bounding box center [656, 97] width 169 height 17
click at [617, 97] on select "C C++ Go Java Javascript Python Ruby" at bounding box center [656, 97] width 169 height 17
click at [661, 94] on select "C C++ Go Java Javascript Python Ruby" at bounding box center [656, 97] width 169 height 17
click at [767, 100] on button "Run" at bounding box center [767, 97] width 25 height 17
type input "https://codetester.io/runner?s=R9W5MaYaWx"
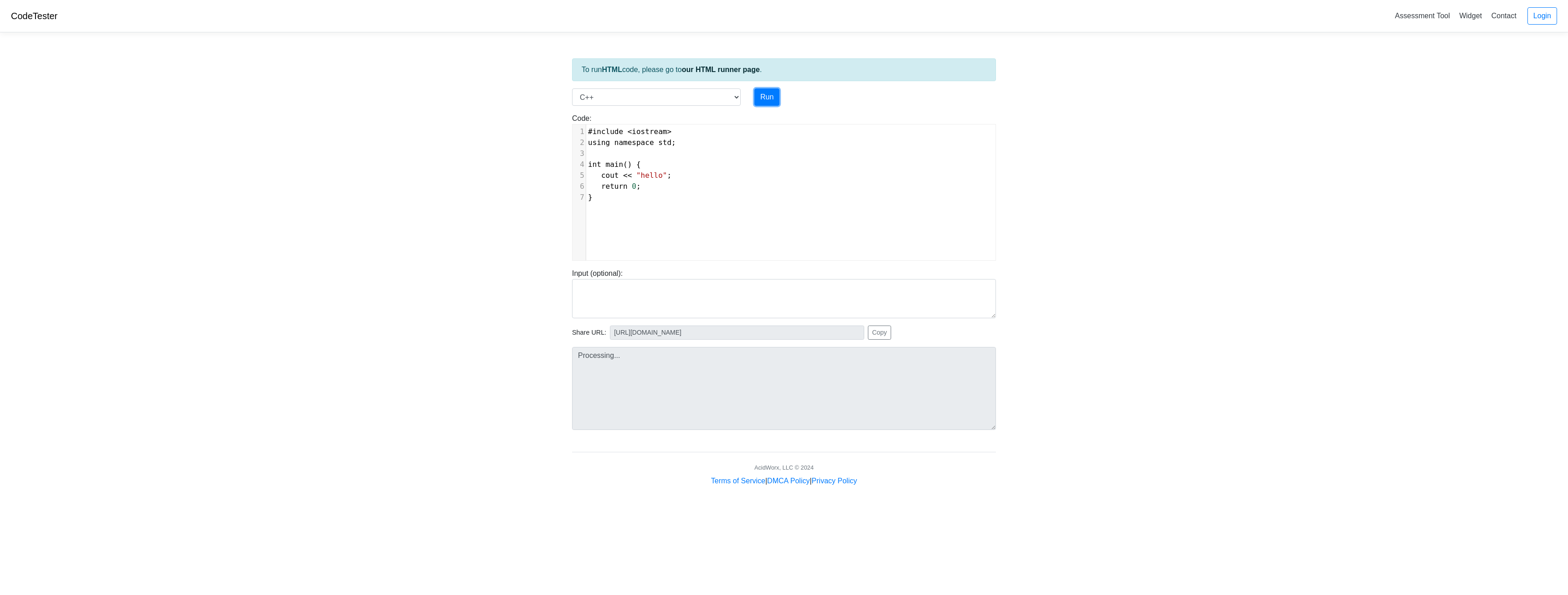
type textarea "Stdout: hello"
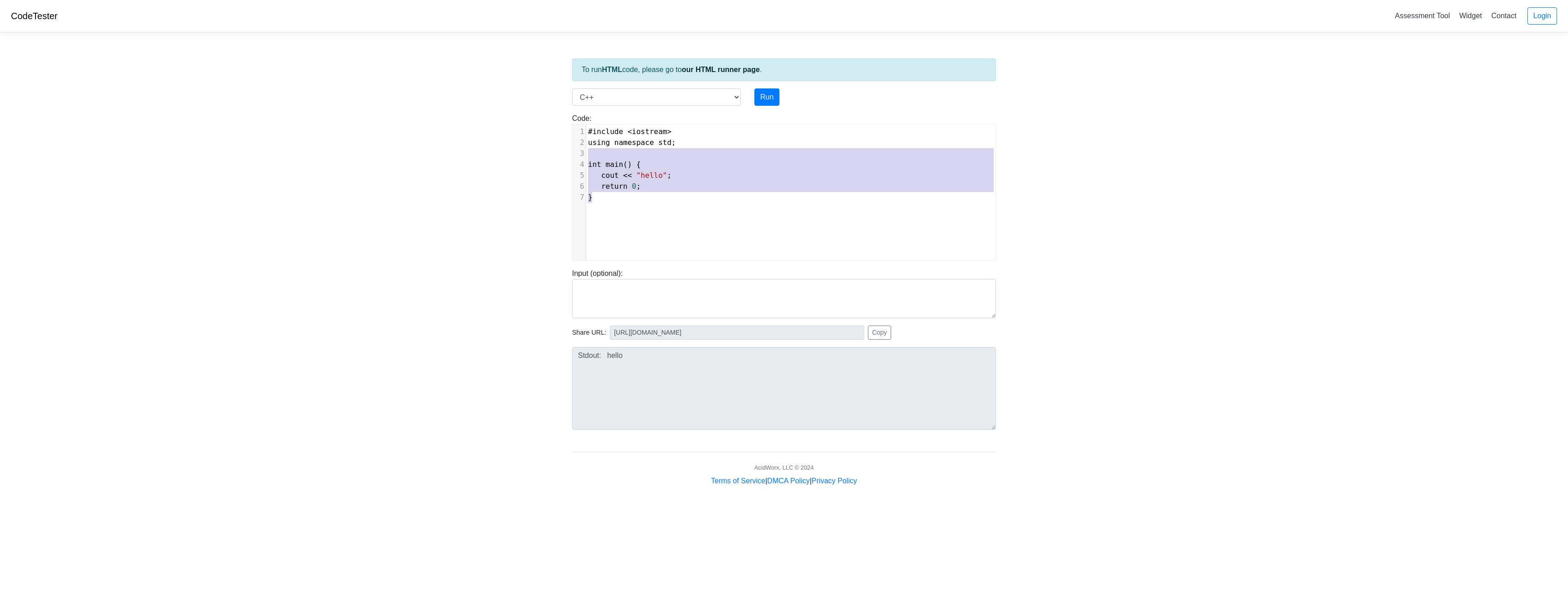
type textarea "#include <iostream> using namespace std; int main() { cout << "hello"; return 0…"
drag, startPoint x: 656, startPoint y: 197, endPoint x: 597, endPoint y: 160, distance: 69.6
click at [586, 128] on div "1 #include < iostream > 2 using namespace std ; 3 ​ 4 int main () { 5 cout << "…" at bounding box center [794, 164] width 416 height 77
click at [620, 196] on pre "}" at bounding box center [794, 197] width 416 height 11
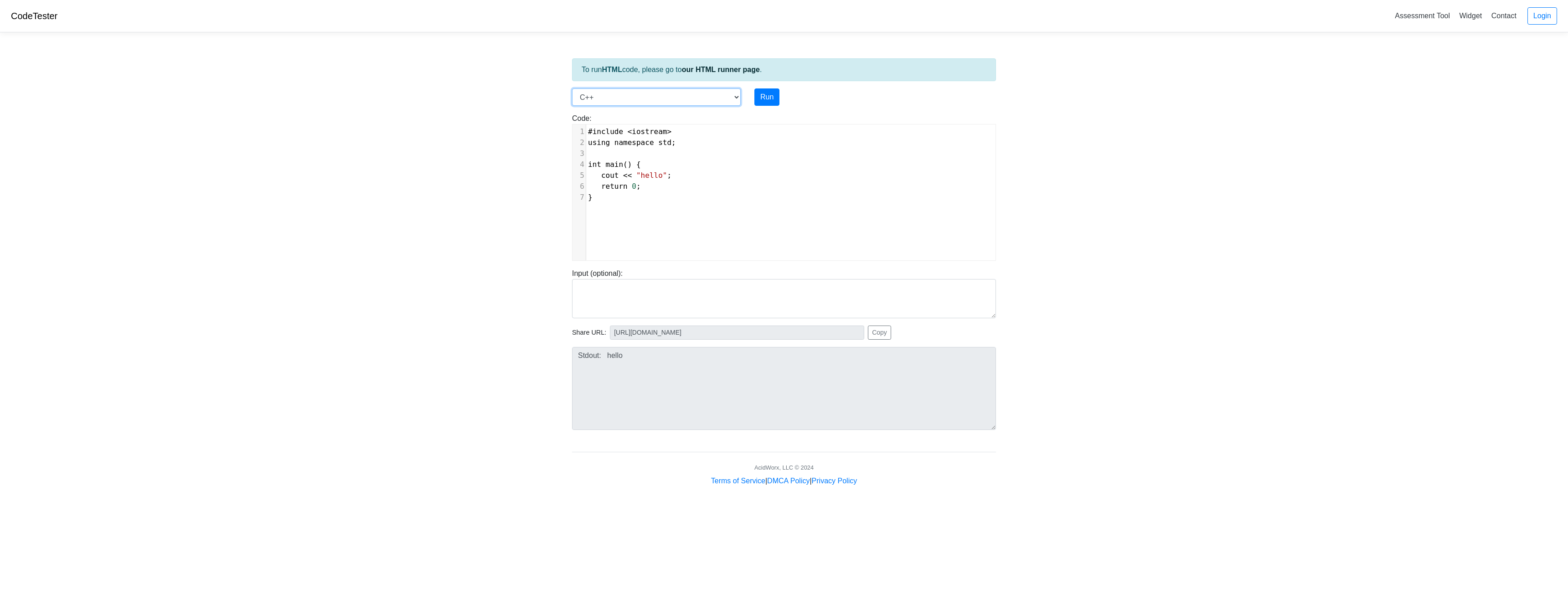
click at [626, 94] on select "C C++ Go Java Javascript Python Ruby" at bounding box center [656, 97] width 169 height 17
click at [572, 88] on select "C C++ Go Java Javascript Python Ruby" at bounding box center [656, 97] width 169 height 17
click at [612, 98] on select "C C++ Go Java Javascript Python Ruby" at bounding box center [656, 97] width 169 height 17
select select "javascript"
click at [572, 88] on select "C C++ Go Java Javascript Python Ruby" at bounding box center [656, 97] width 169 height 17
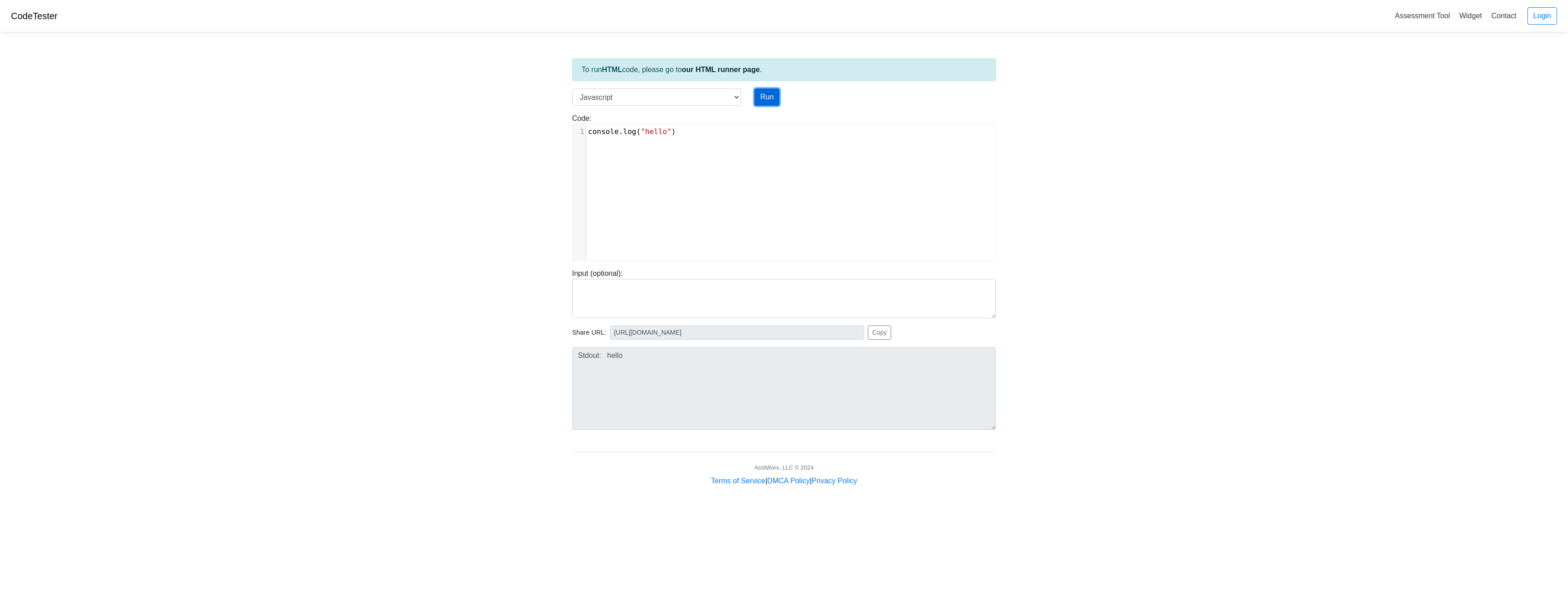
click at [759, 98] on button "Run" at bounding box center [767, 97] width 25 height 17
type input "https://codetester.io/runner?s=LPWDx3YQW1"
type textarea "Stdout: hello"
